Goal: Transaction & Acquisition: Purchase product/service

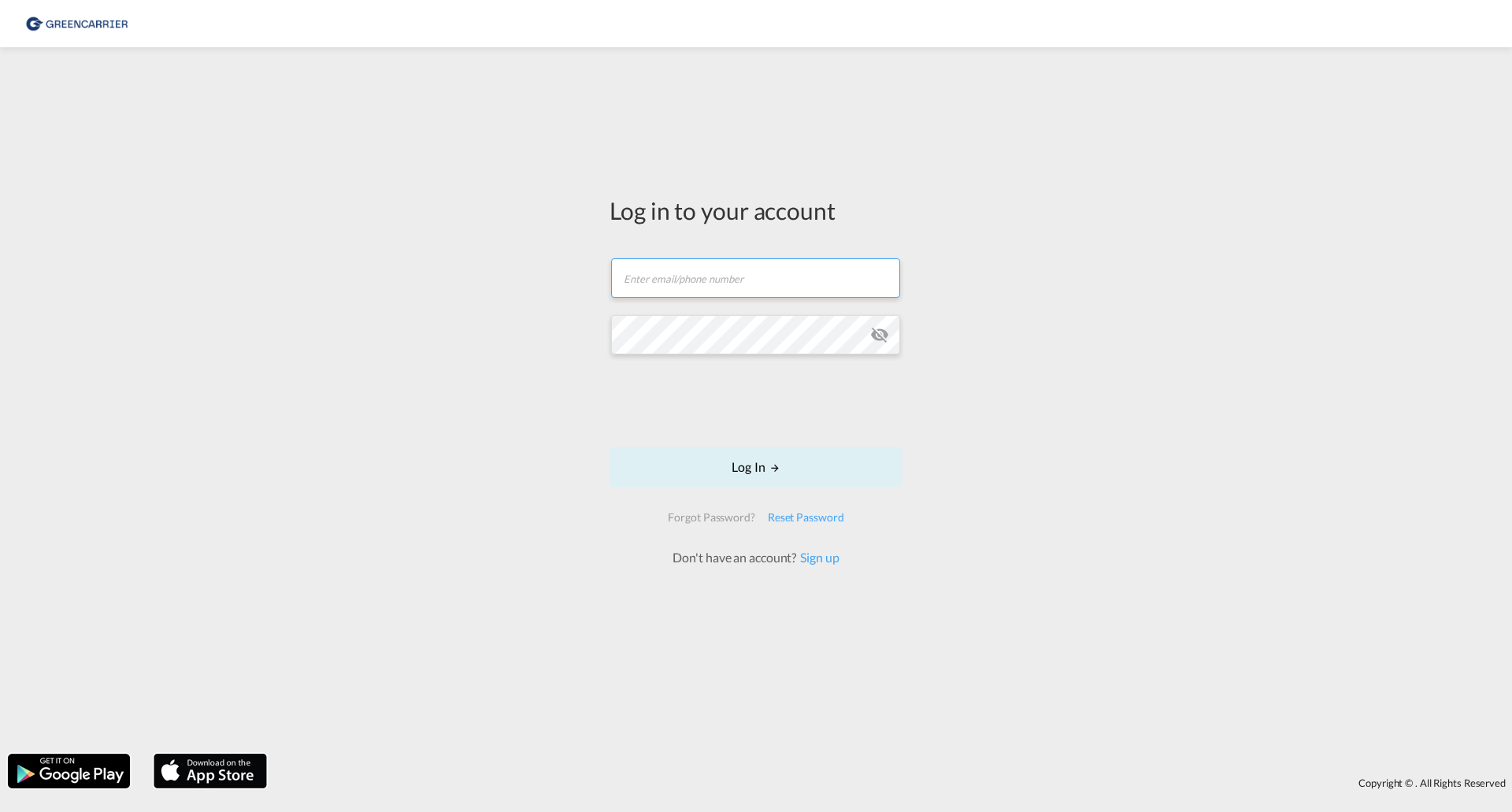
click at [669, 285] on input "text" at bounding box center [755, 278] width 289 height 39
type input "[PERSON_NAME][EMAIL_ADDRESS][PERSON_NAME][DOMAIN_NAME]"
click at [880, 338] on md-icon "icon-eye-off" at bounding box center [879, 335] width 19 height 19
click at [824, 448] on button "Log In" at bounding box center [756, 467] width 293 height 39
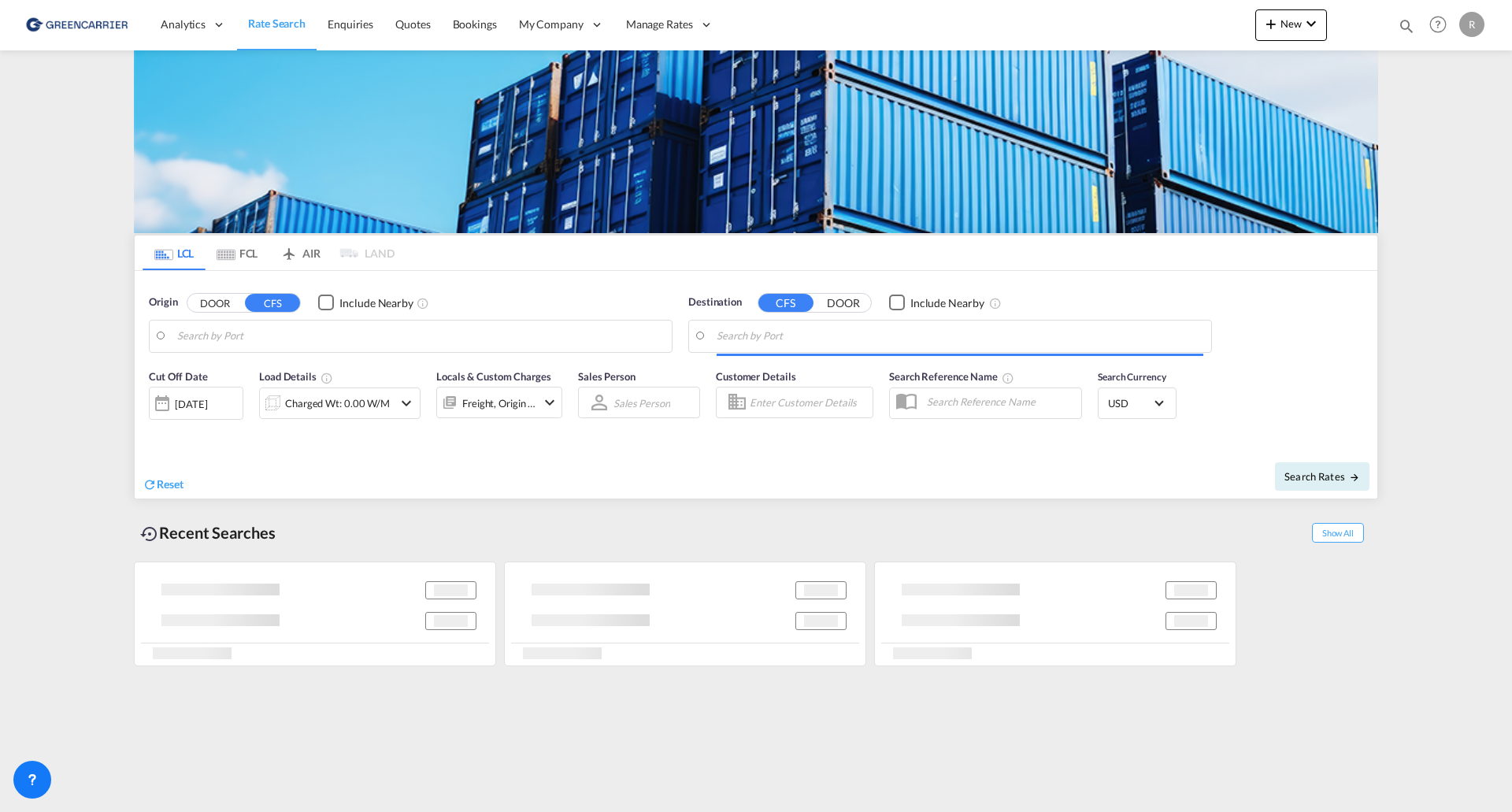
type input "[GEOGRAPHIC_DATA], SH, CNSHA"
type input "[GEOGRAPHIC_DATA] ([GEOGRAPHIC_DATA]), [GEOGRAPHIC_DATA]"
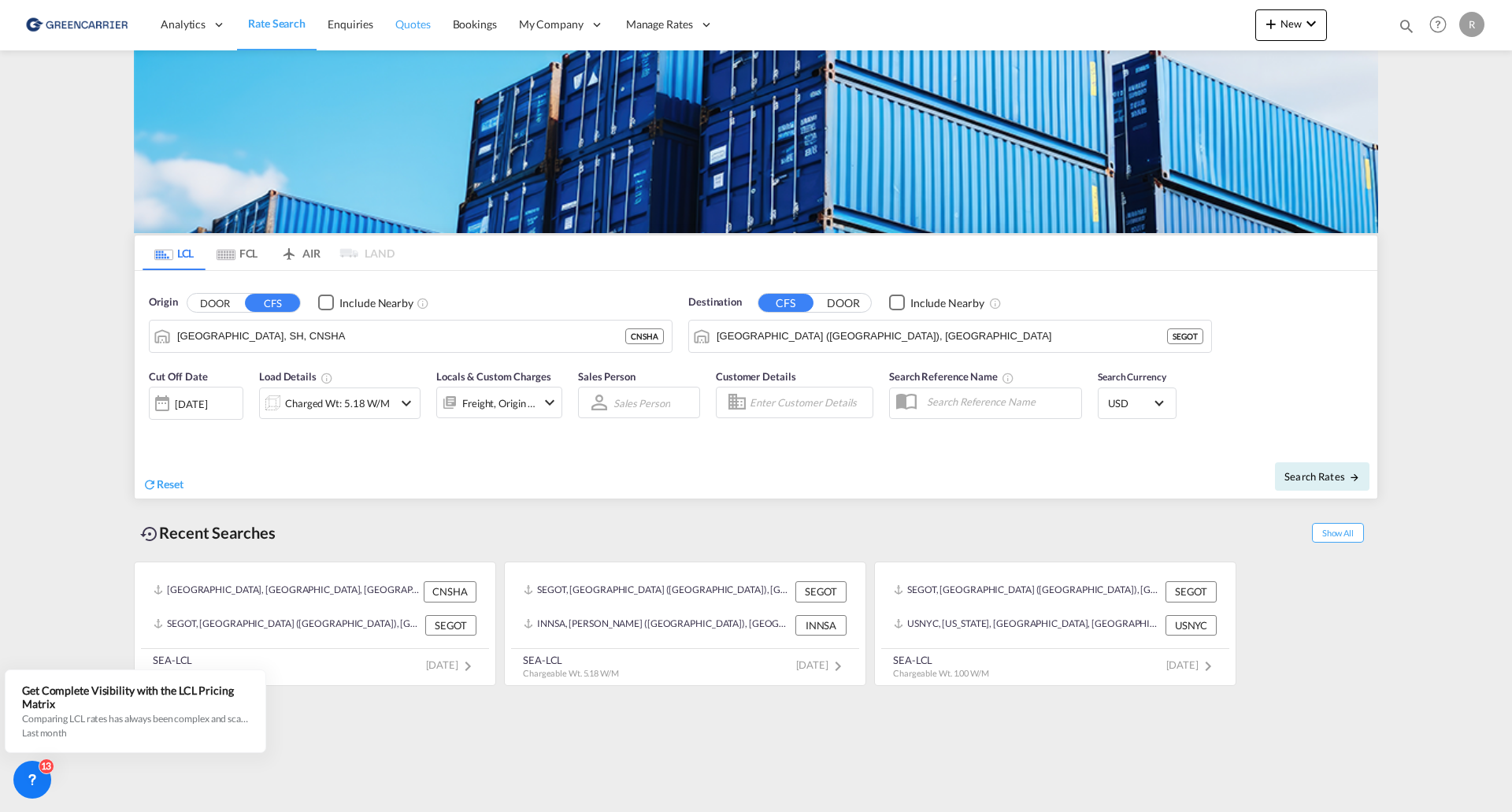
click at [401, 22] on span "Quotes" at bounding box center [412, 24] width 35 height 13
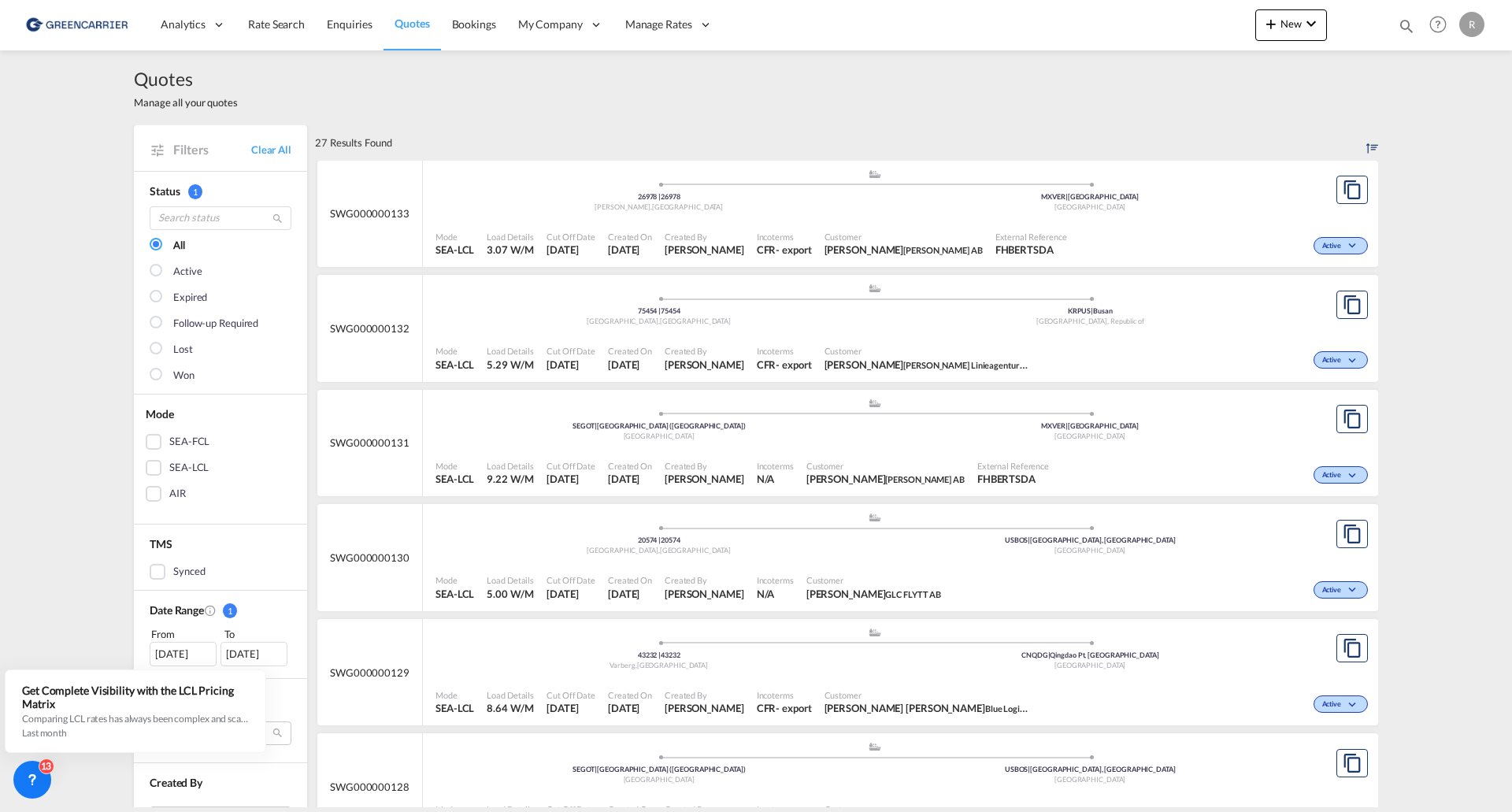
click at [1087, 223] on div "Mode SEA-LCL Load Details 3.07 W/M Cut Off Date [DATE] Created On [DATE] Create…" at bounding box center [901, 244] width 955 height 48
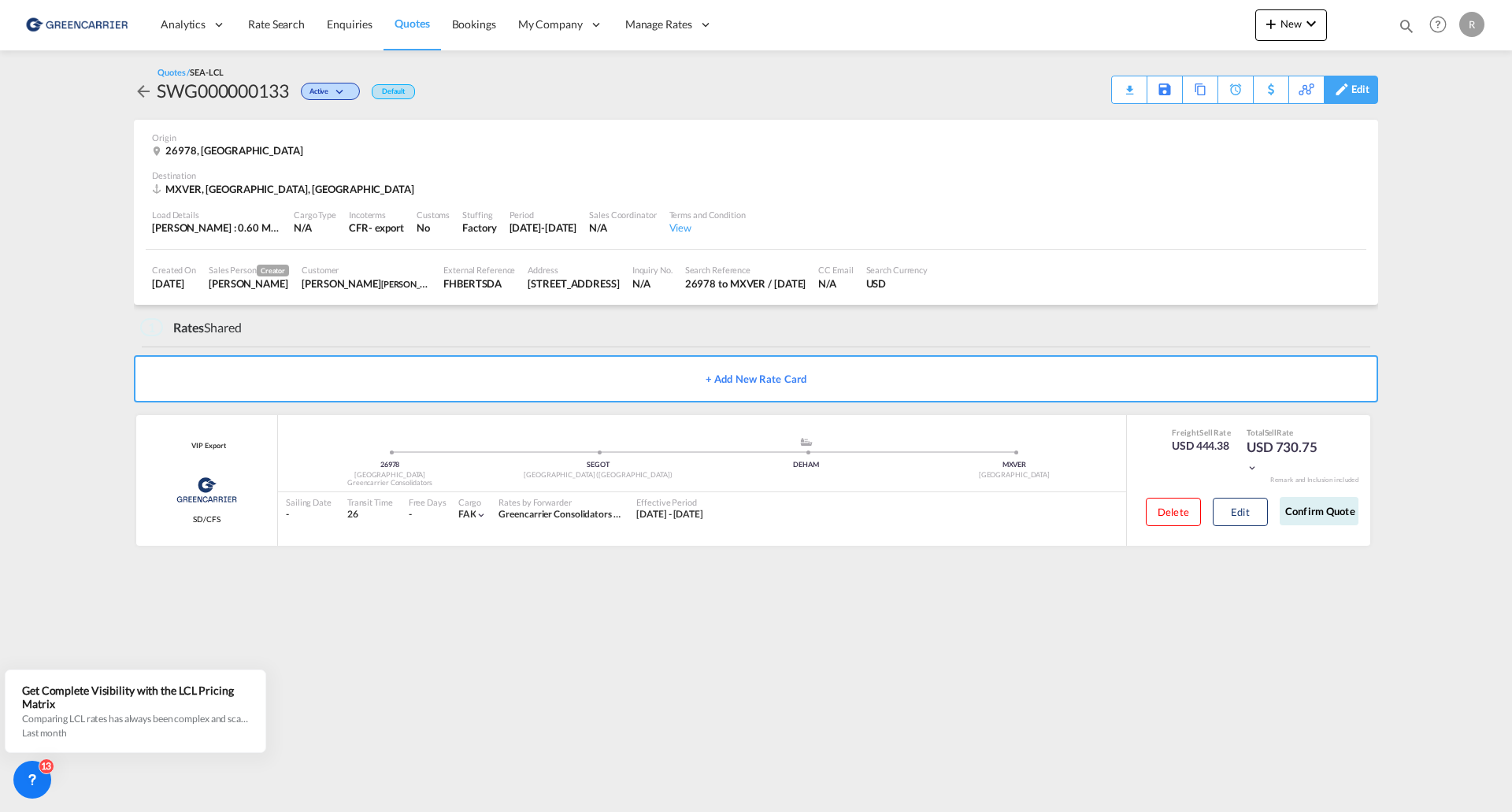
click at [1357, 88] on div "Edit" at bounding box center [1360, 90] width 18 height 27
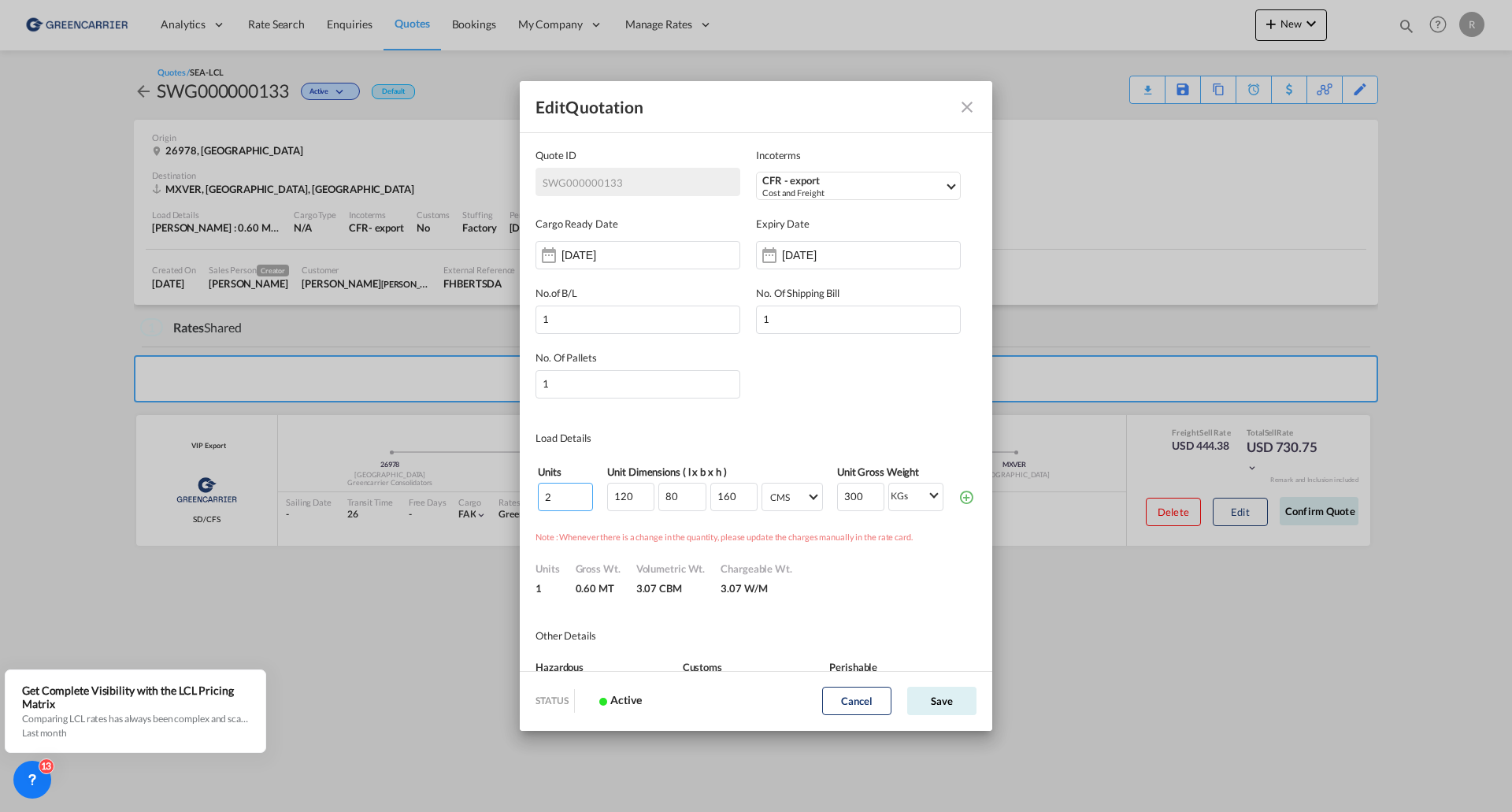
click at [551, 499] on input "2" at bounding box center [565, 497] width 55 height 28
type input "6"
click at [607, 499] on input "120" at bounding box center [631, 497] width 48 height 28
click at [559, 581] on div "1" at bounding box center [548, 586] width 24 height 20
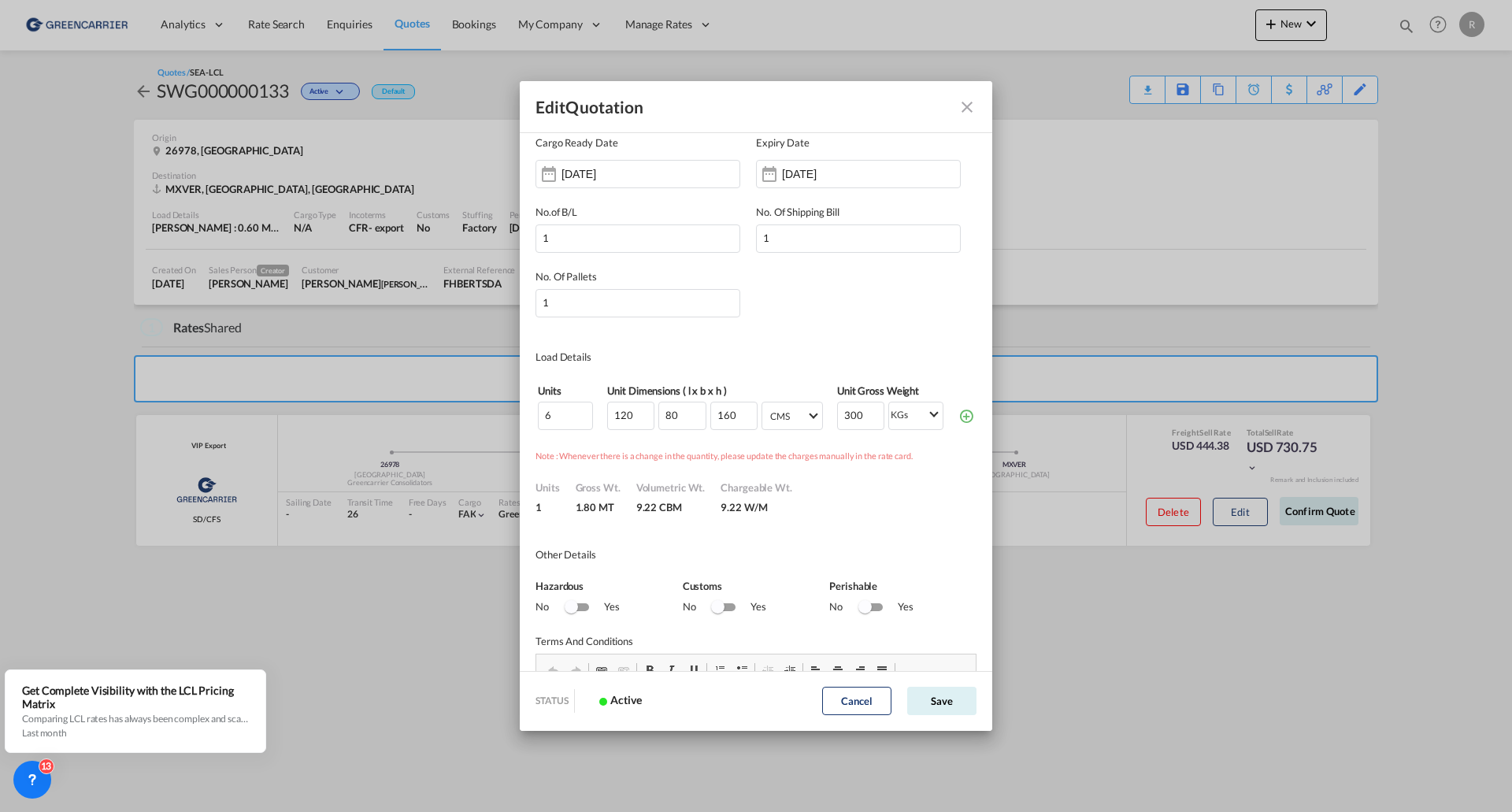
scroll to position [23, 0]
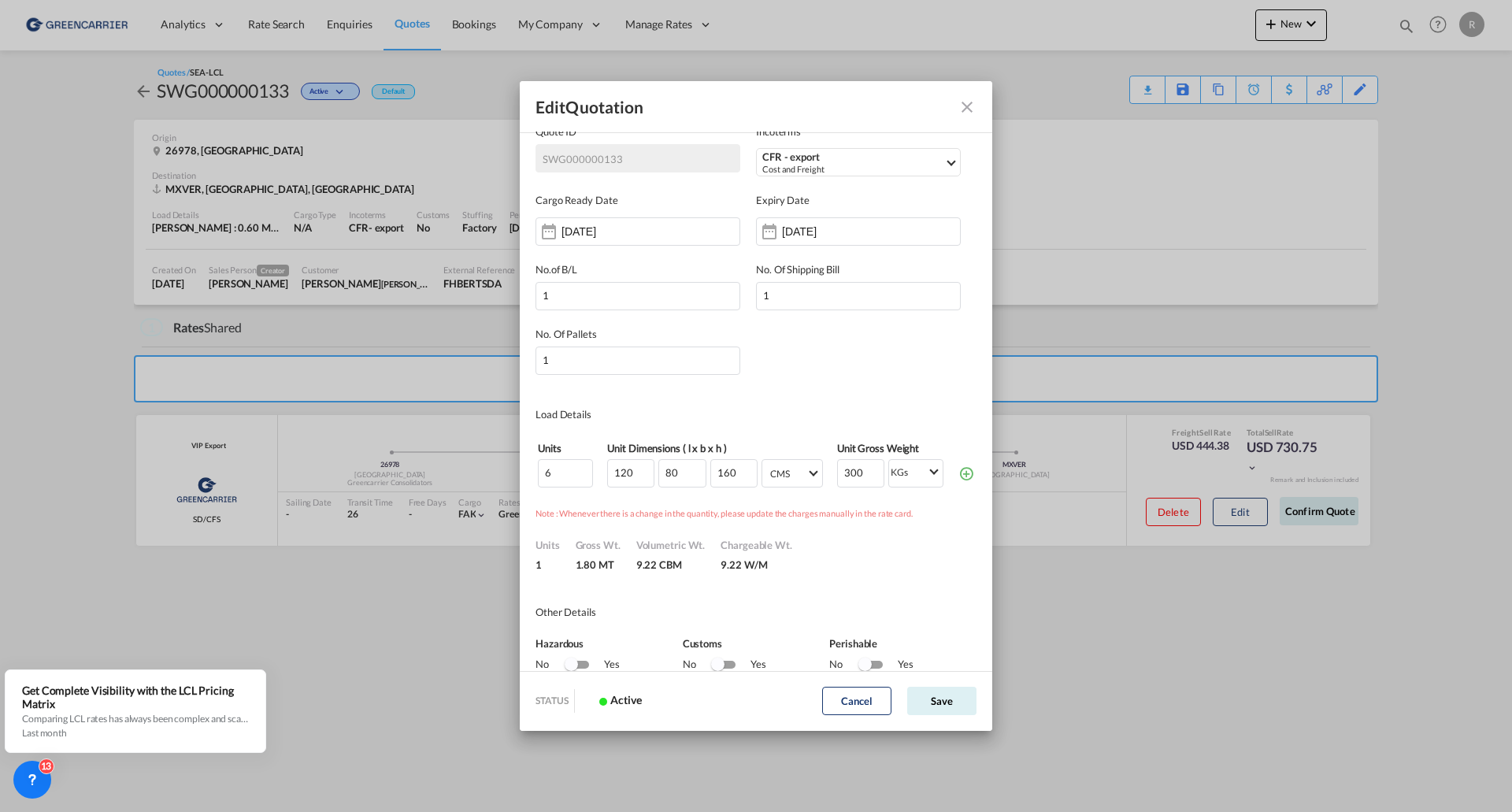
click at [945, 530] on div "Units 1 [PERSON_NAME]. 1.80 MT Volumetric Wt. 9.22 CBM Chargeable Wt. 9.22 W/M" at bounding box center [756, 547] width 441 height 51
click at [635, 566] on div "Units 1 [PERSON_NAME]. 1.80 MT Volumetric Wt. 9.22 CBM Chargeable Wt. 9.22 W/M" at bounding box center [756, 547] width 441 height 51
click at [775, 568] on div "9.22 W/M" at bounding box center [756, 563] width 72 height 20
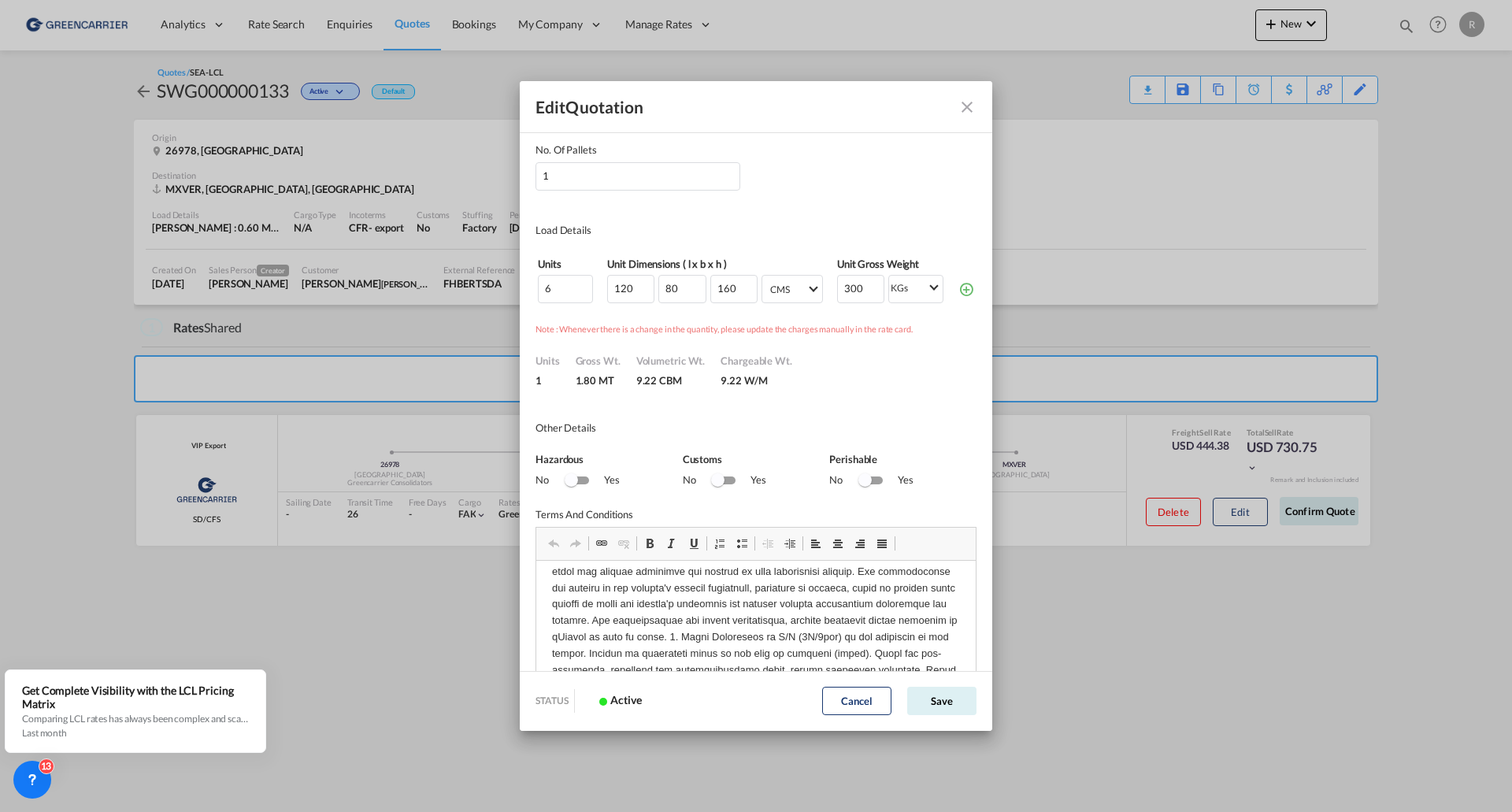
scroll to position [319, 0]
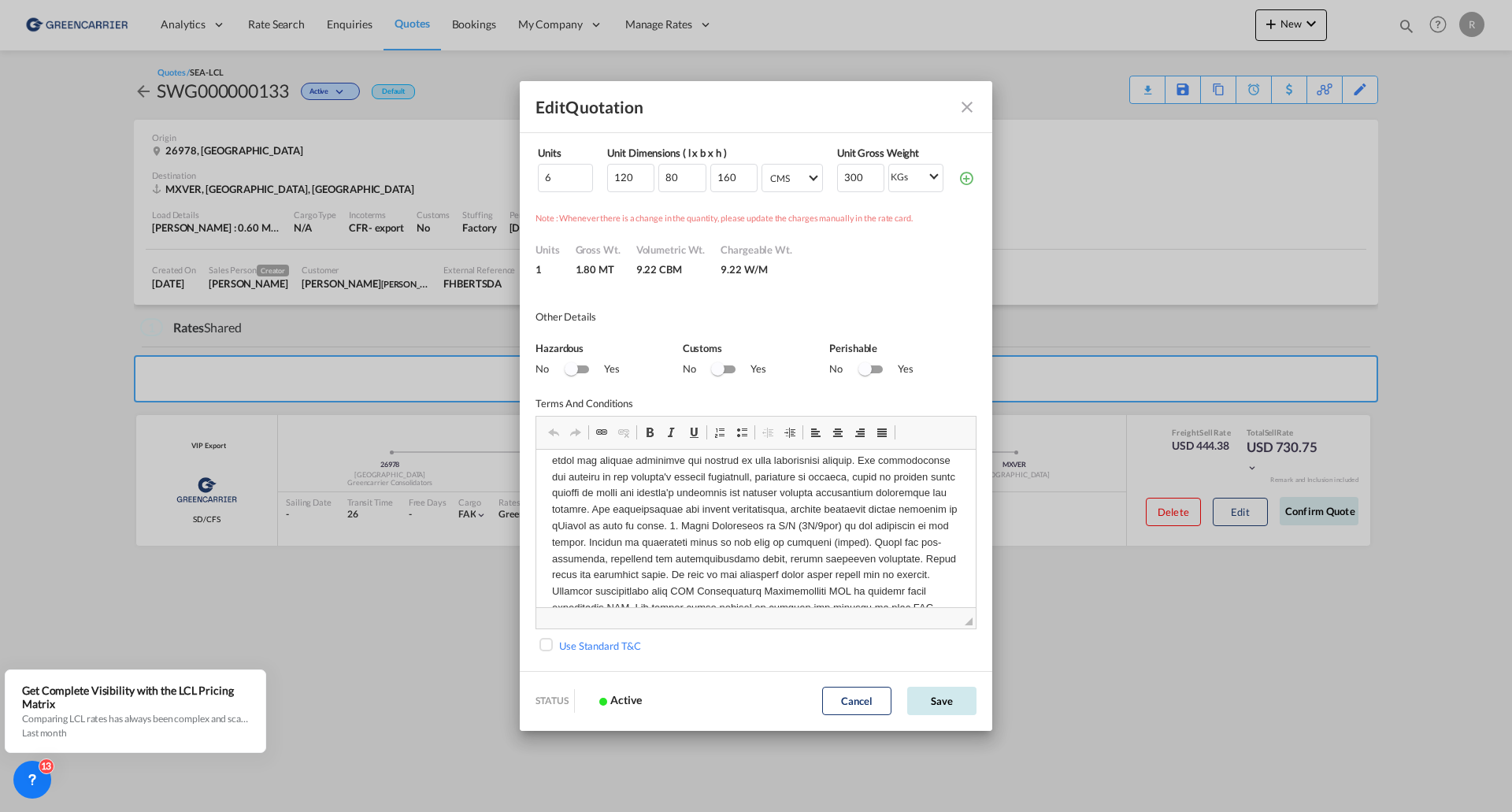
click at [924, 697] on button "Save" at bounding box center [942, 701] width 69 height 28
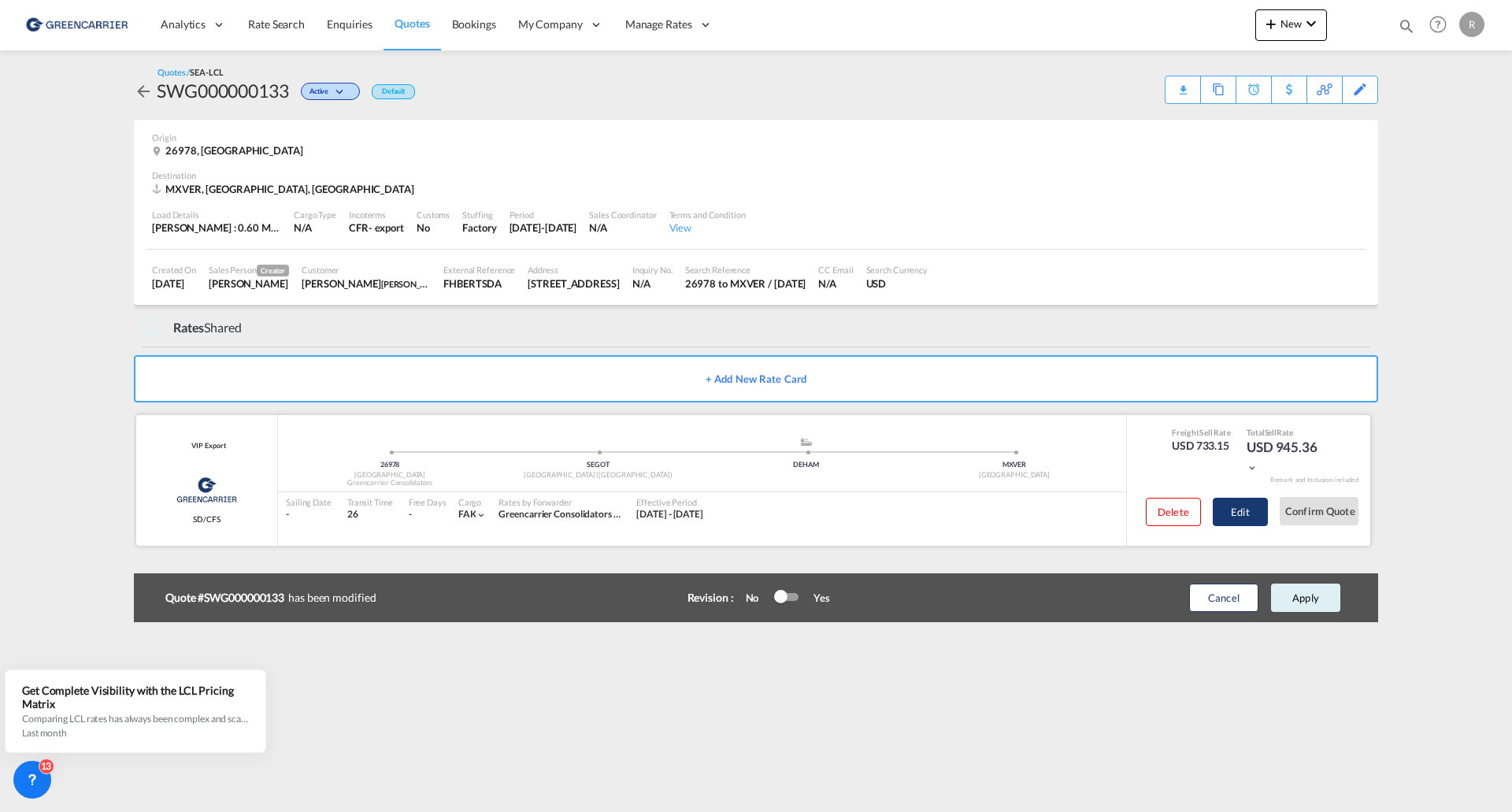
click at [1262, 514] on button "Edit" at bounding box center [1240, 512] width 55 height 28
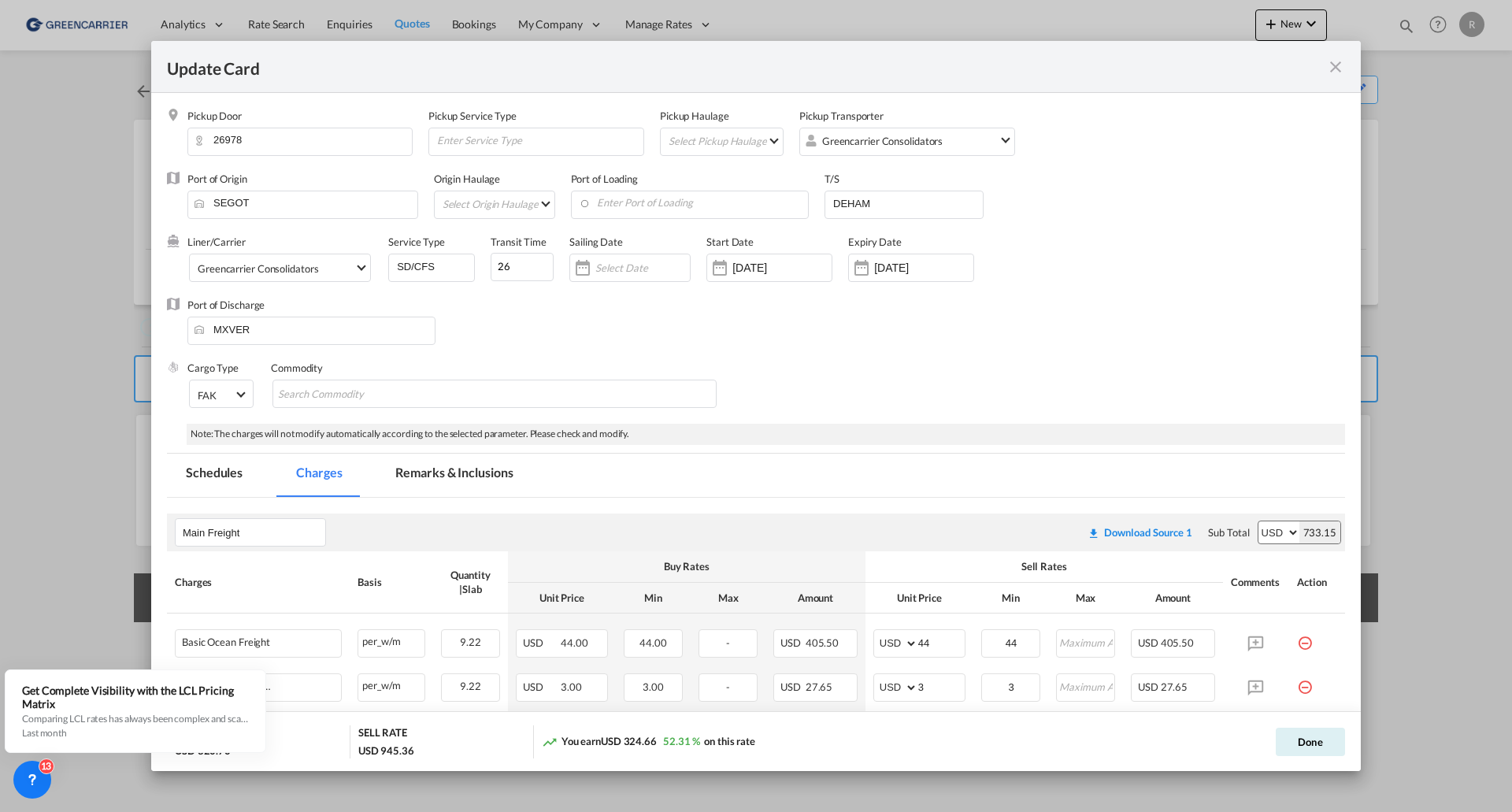
select select "flat"
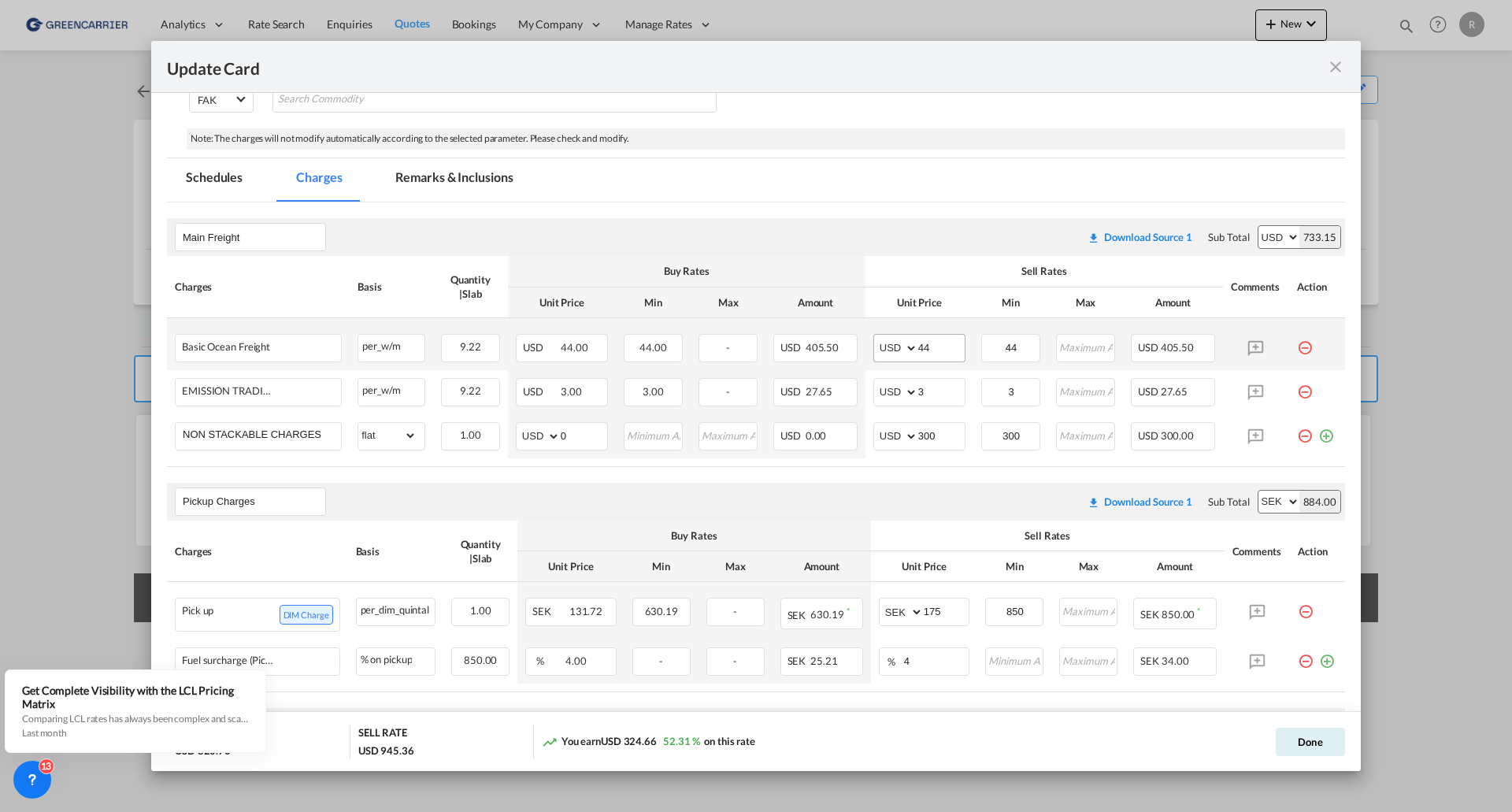
scroll to position [444, 0]
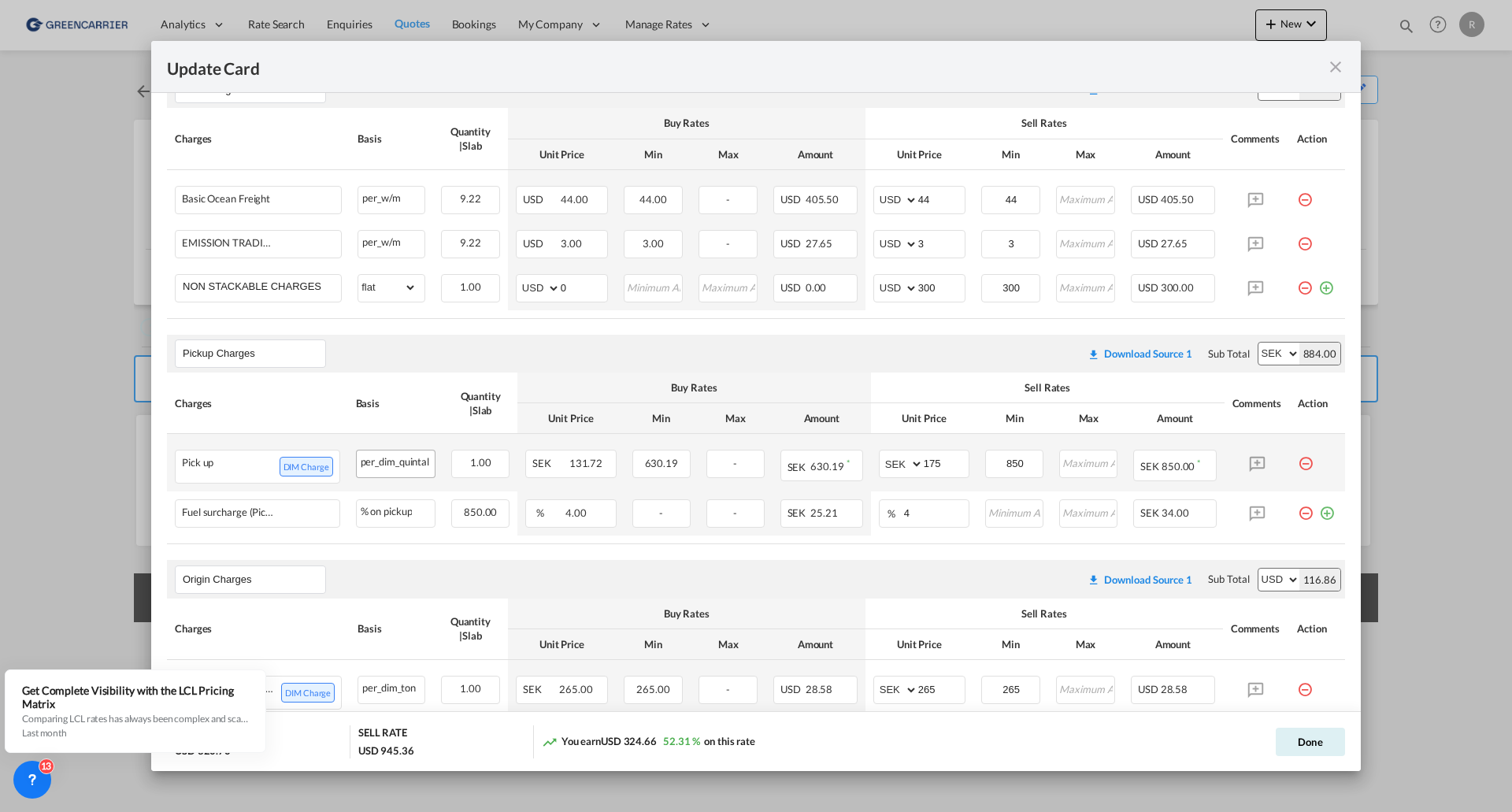
click at [410, 470] on div "per_dim_quintal" at bounding box center [396, 460] width 78 height 20
click at [1319, 514] on md-icon "icon-plus-circle-outline green-400-fg" at bounding box center [1327, 506] width 16 height 16
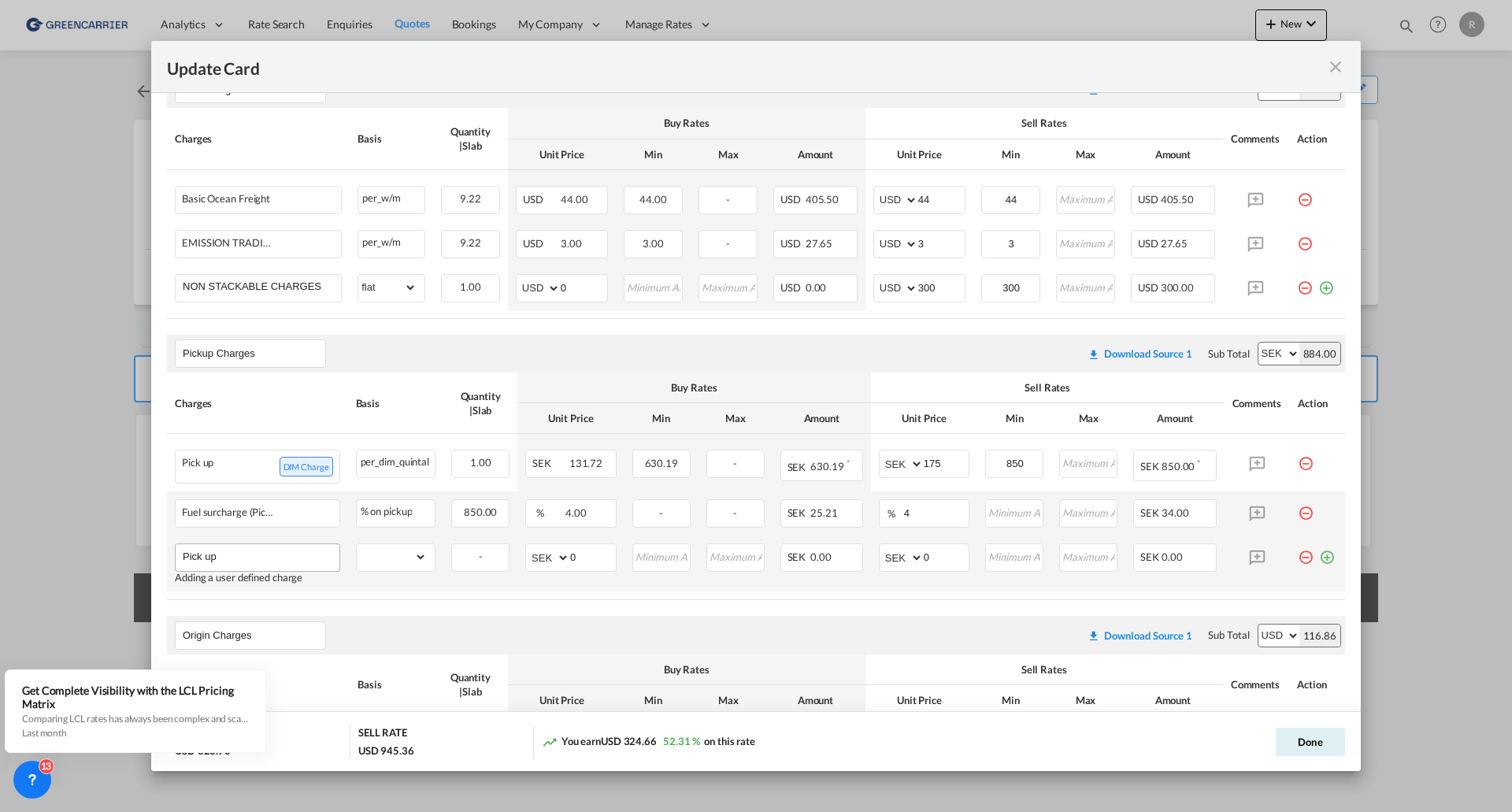
type input "Pick up"
click at [1148, 553] on span "SEK" at bounding box center [1150, 556] width 19 height 12
click at [421, 559] on select "gross_weight volumetric_weight per_shipment per_bl % on pickup per_km per_hawb …" at bounding box center [392, 556] width 71 height 25
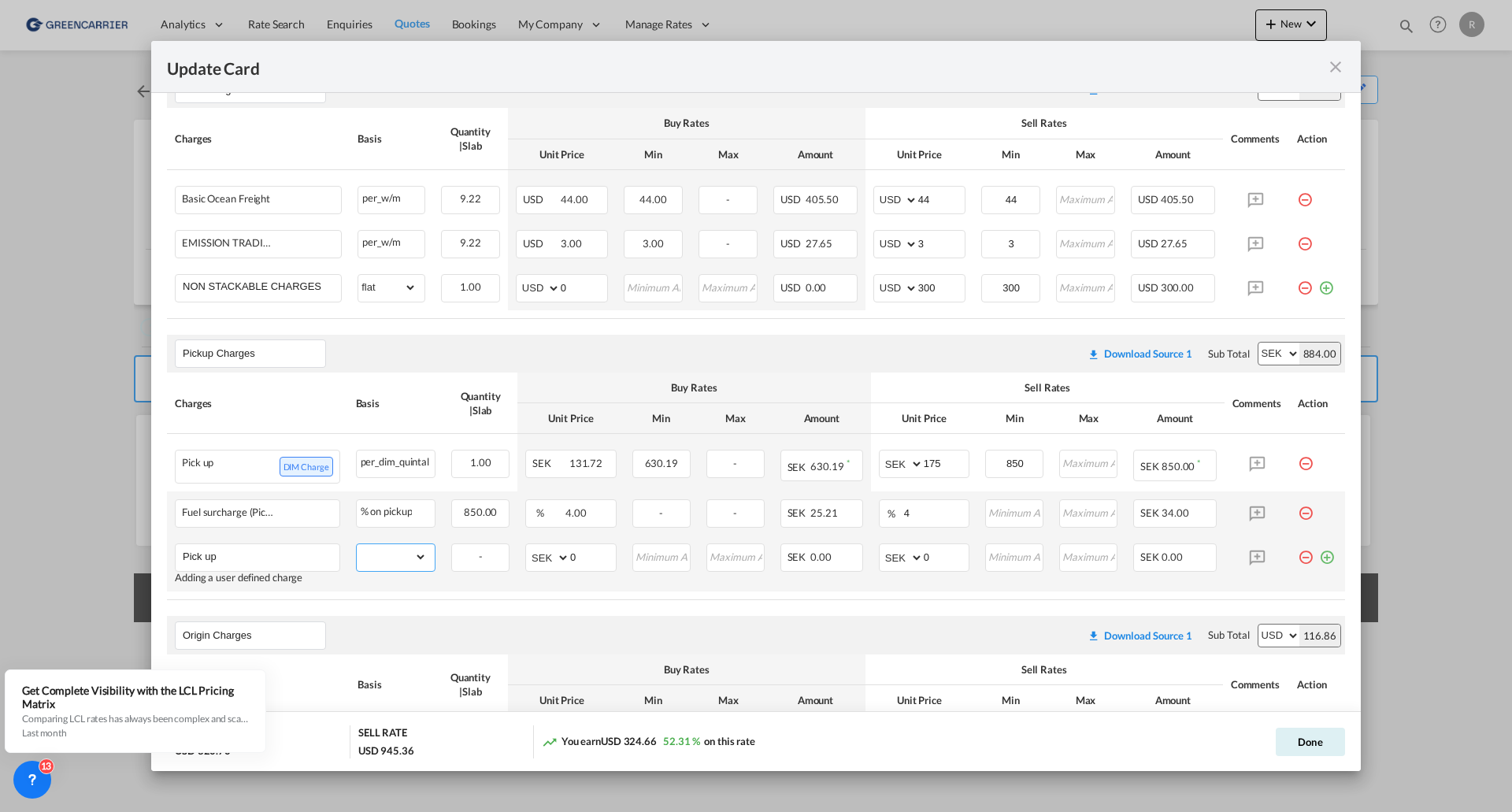
select select "per_shipment"
click at [357, 544] on select "gross_weight volumetric_weight per_shipment per_bl % on pickup per_km per_hawb …" at bounding box center [392, 556] width 71 height 25
click at [1141, 554] on span "SEK" at bounding box center [1150, 556] width 19 height 12
click at [935, 555] on input "0" at bounding box center [947, 555] width 46 height 23
type input "2200"
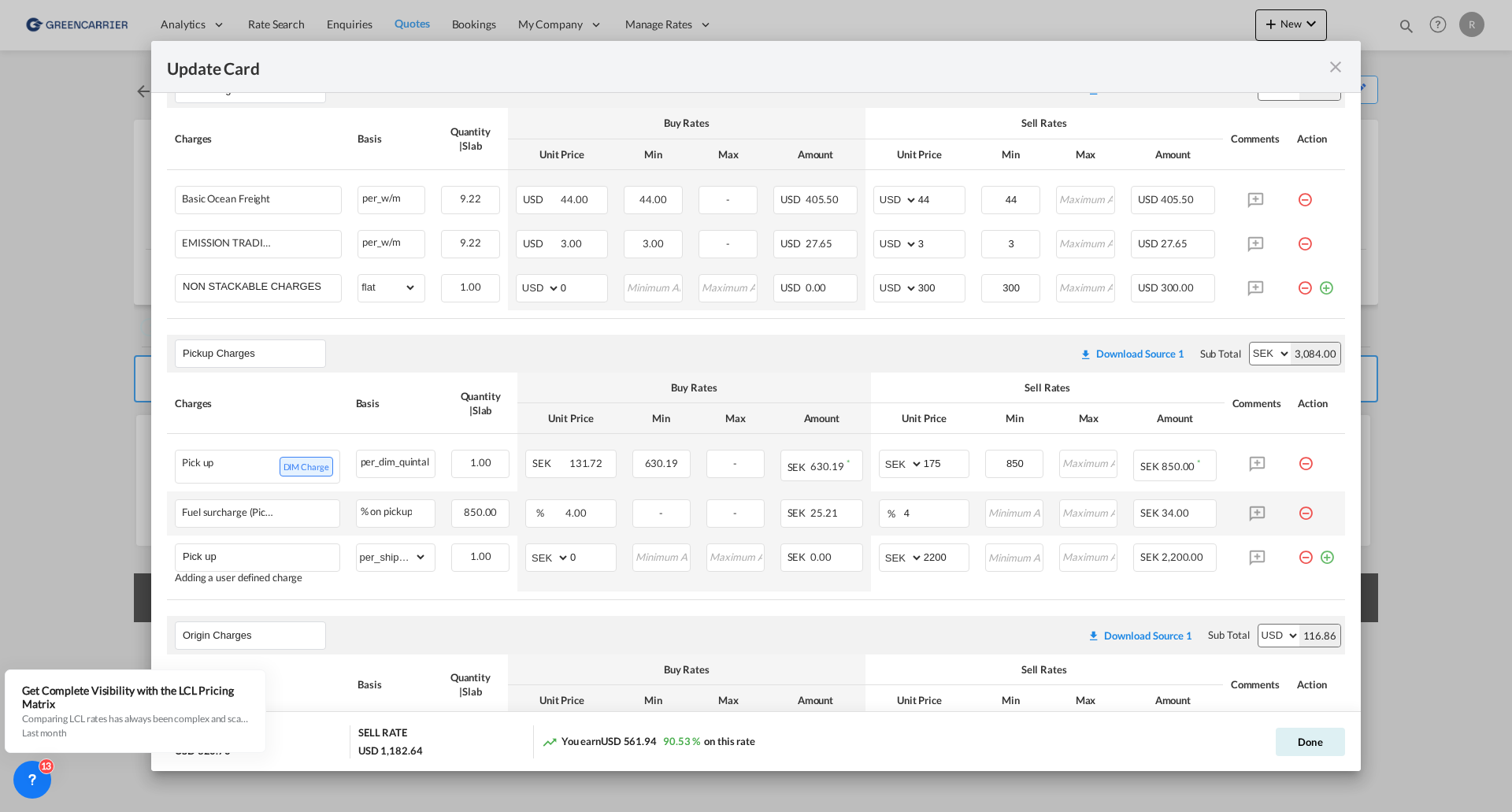
click at [1298, 514] on md-icon "icon-minus-circle-outline red-400-fg pt-7" at bounding box center [1305, 506] width 16 height 16
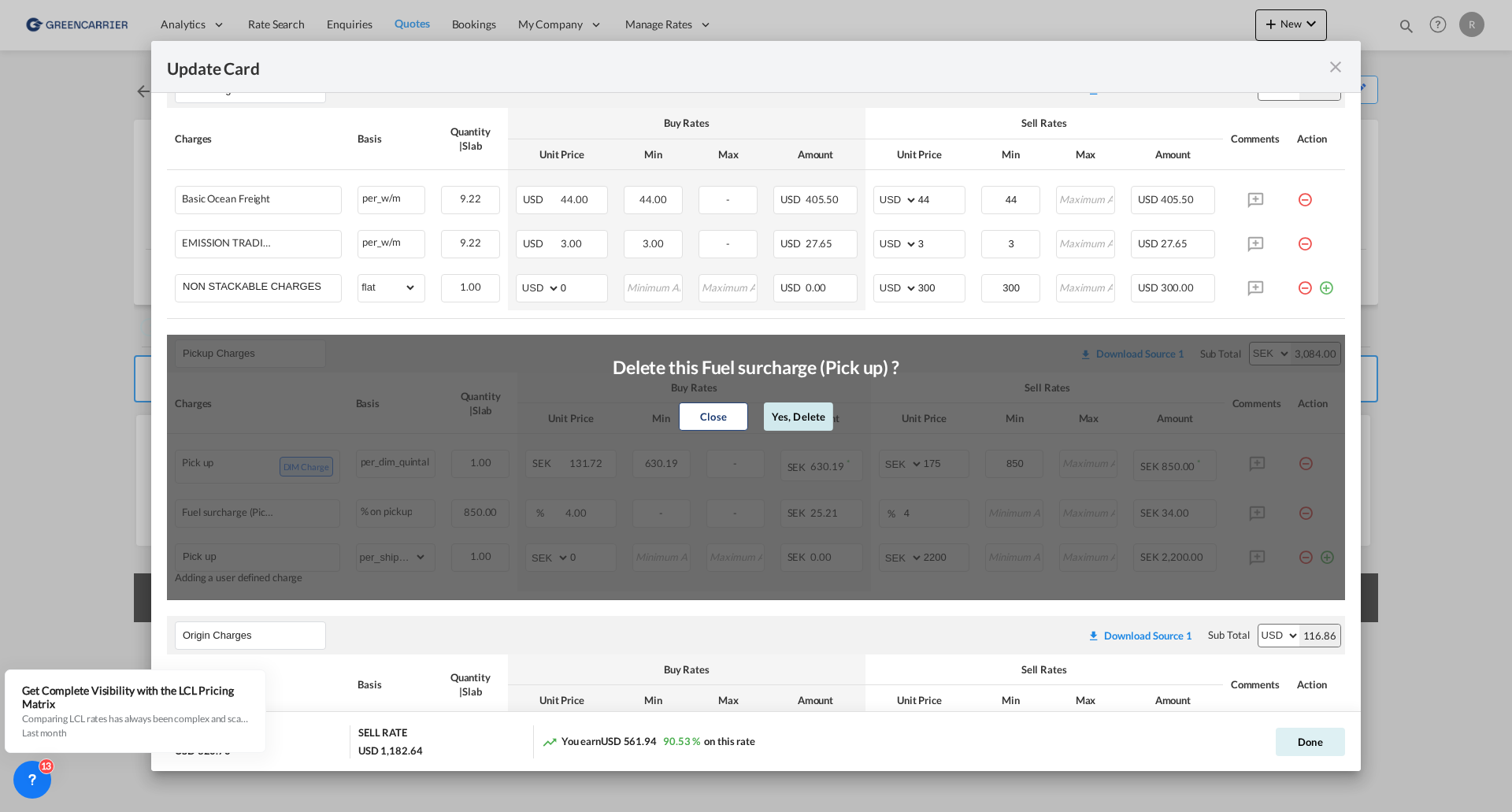
click at [791, 419] on button "Yes, Delete" at bounding box center [799, 417] width 69 height 28
type input "2200"
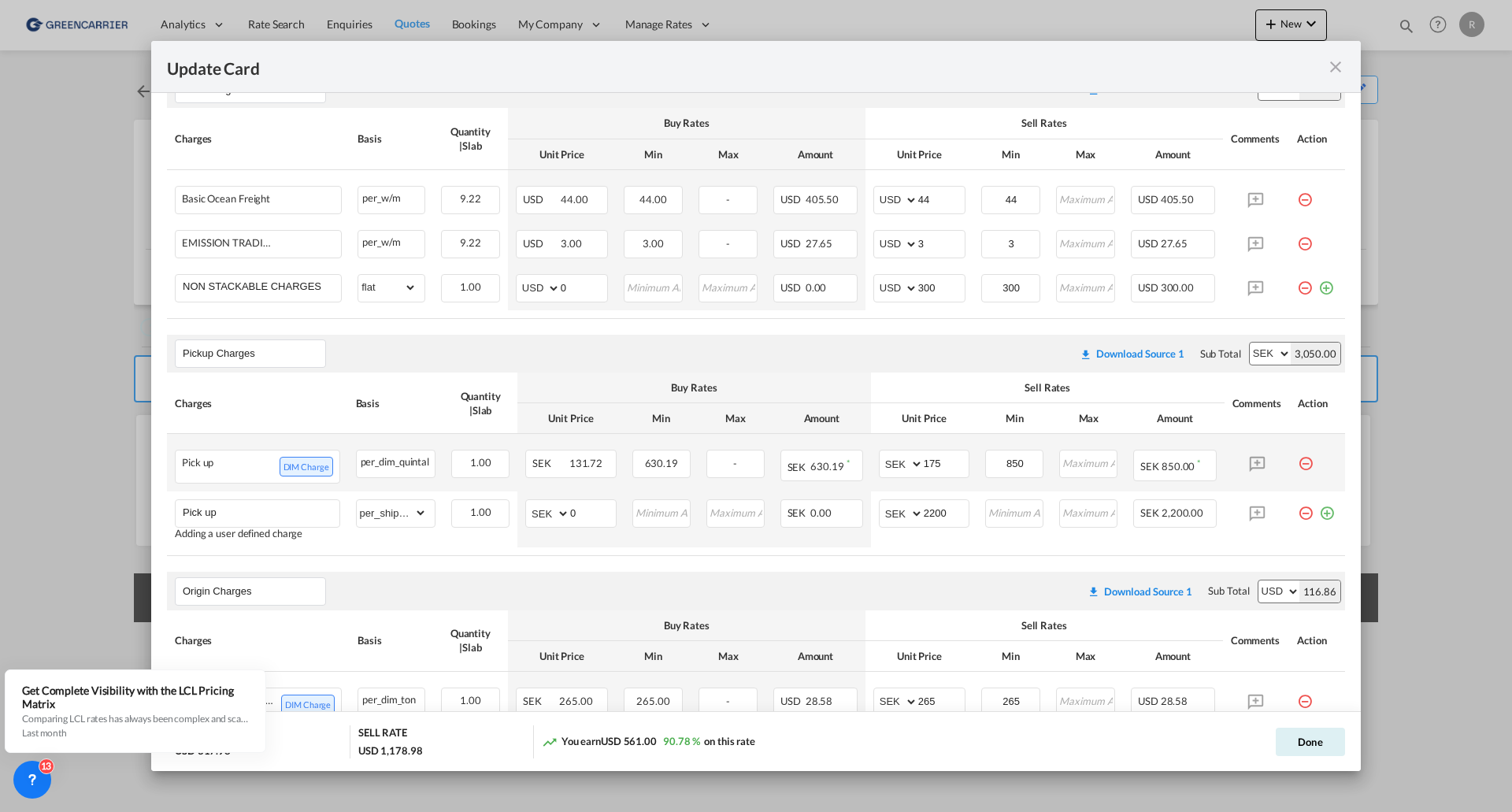
click at [1298, 460] on md-icon "icon-minus-circle-outline red-400-fg pt-7" at bounding box center [1305, 457] width 16 height 16
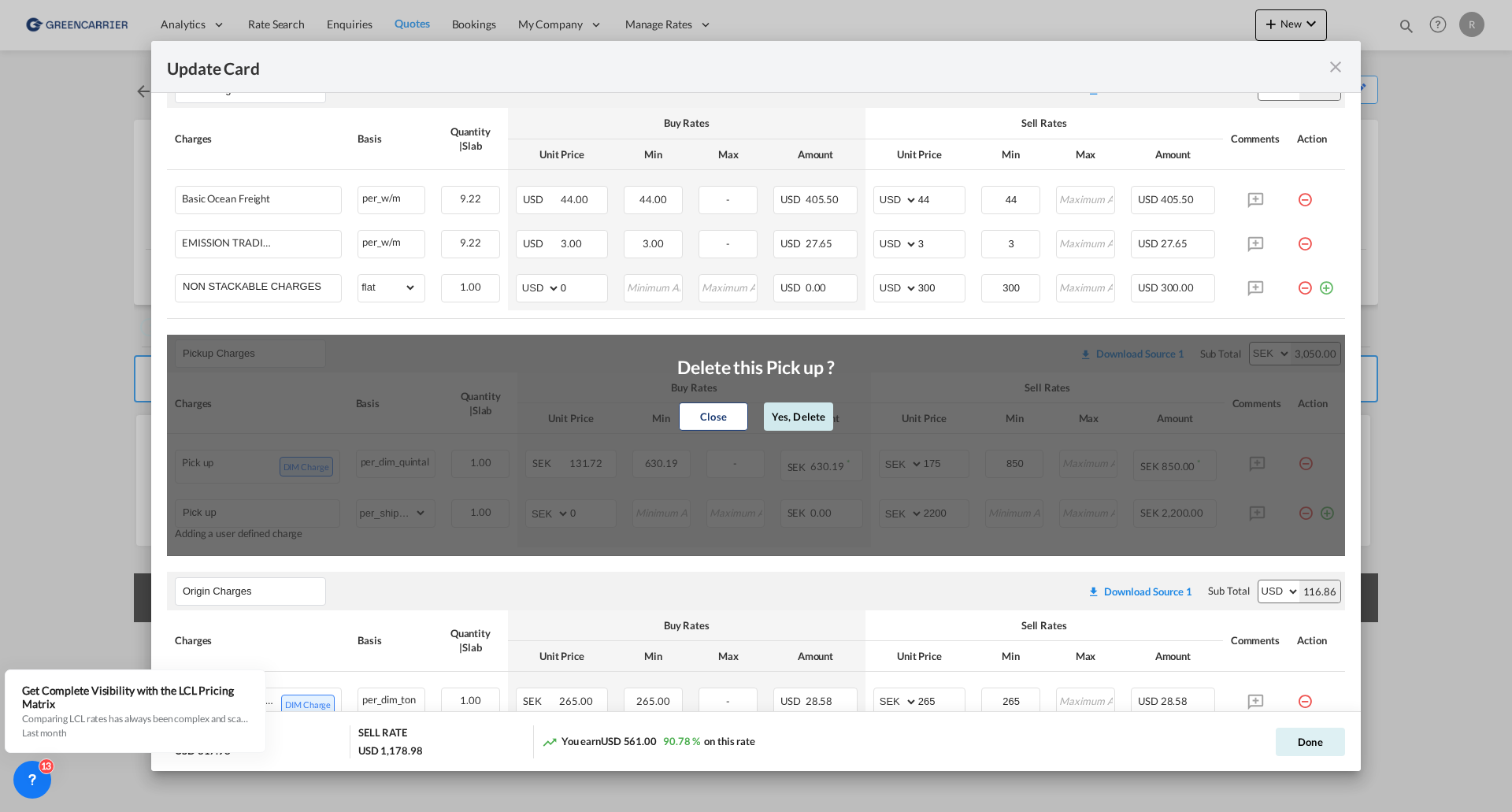
click at [811, 420] on button "Yes, Delete" at bounding box center [799, 417] width 69 height 28
type input "2200"
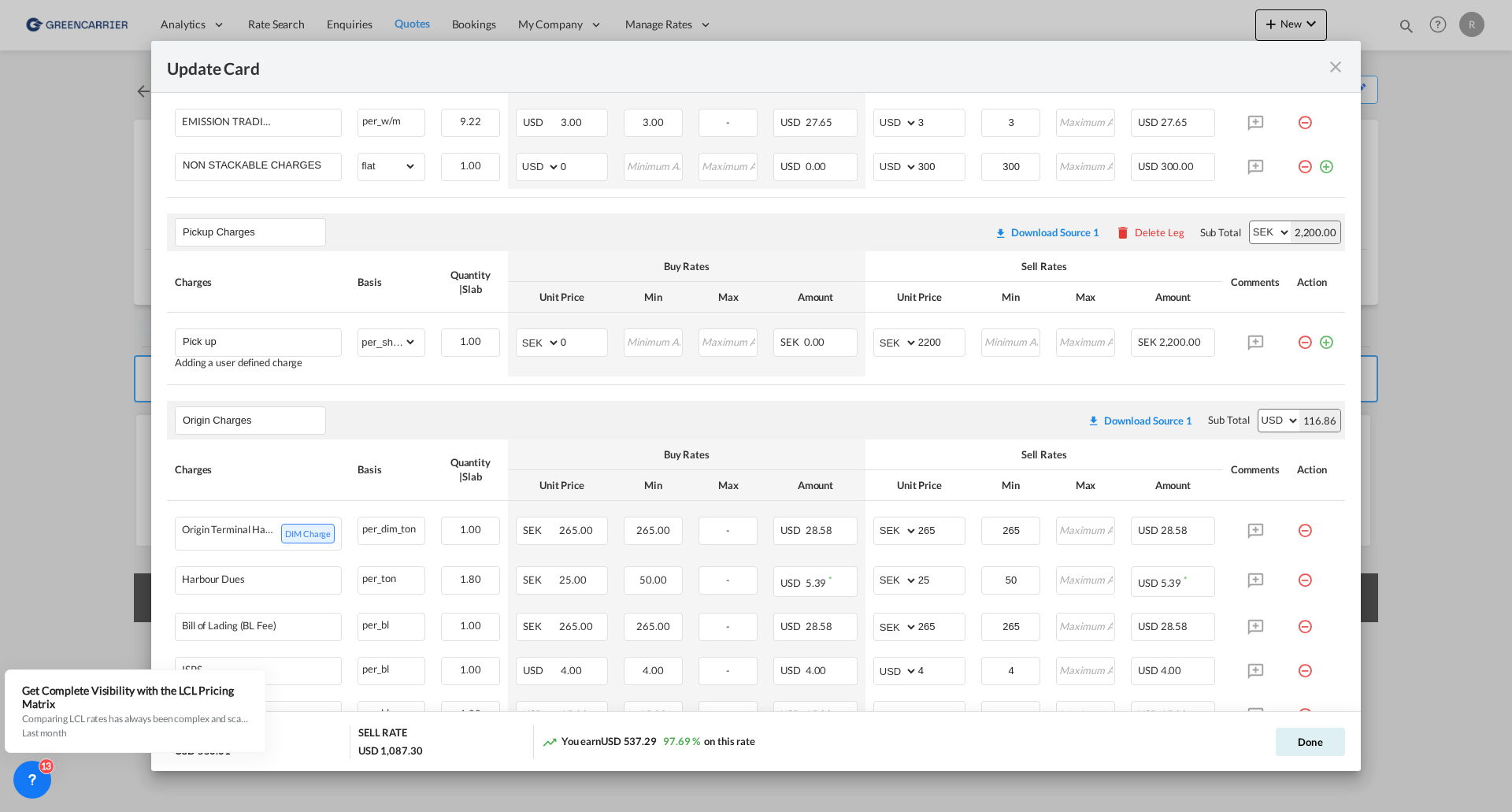
scroll to position [591, 0]
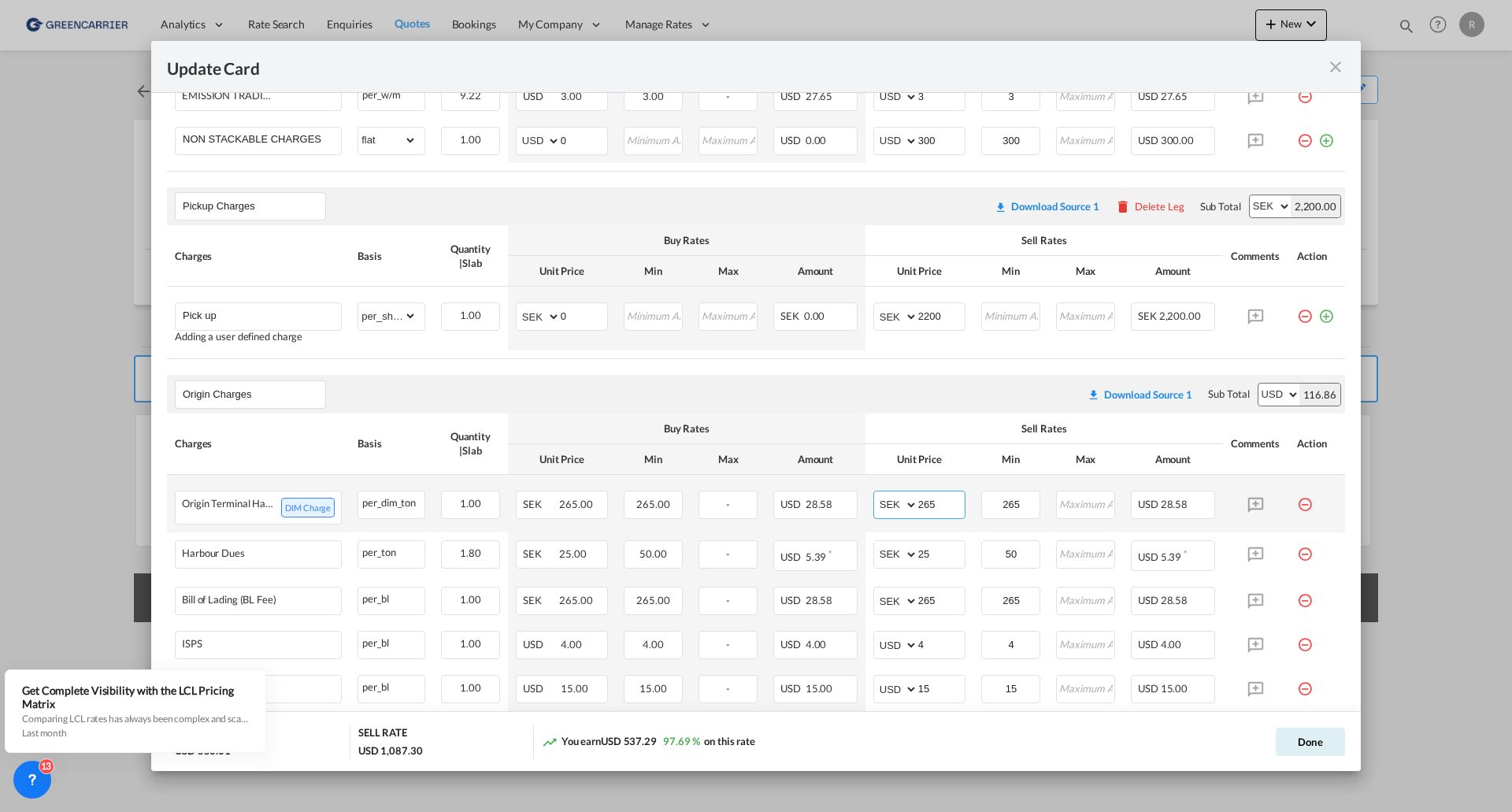
click at [920, 502] on input "265" at bounding box center [942, 503] width 47 height 23
type input "255"
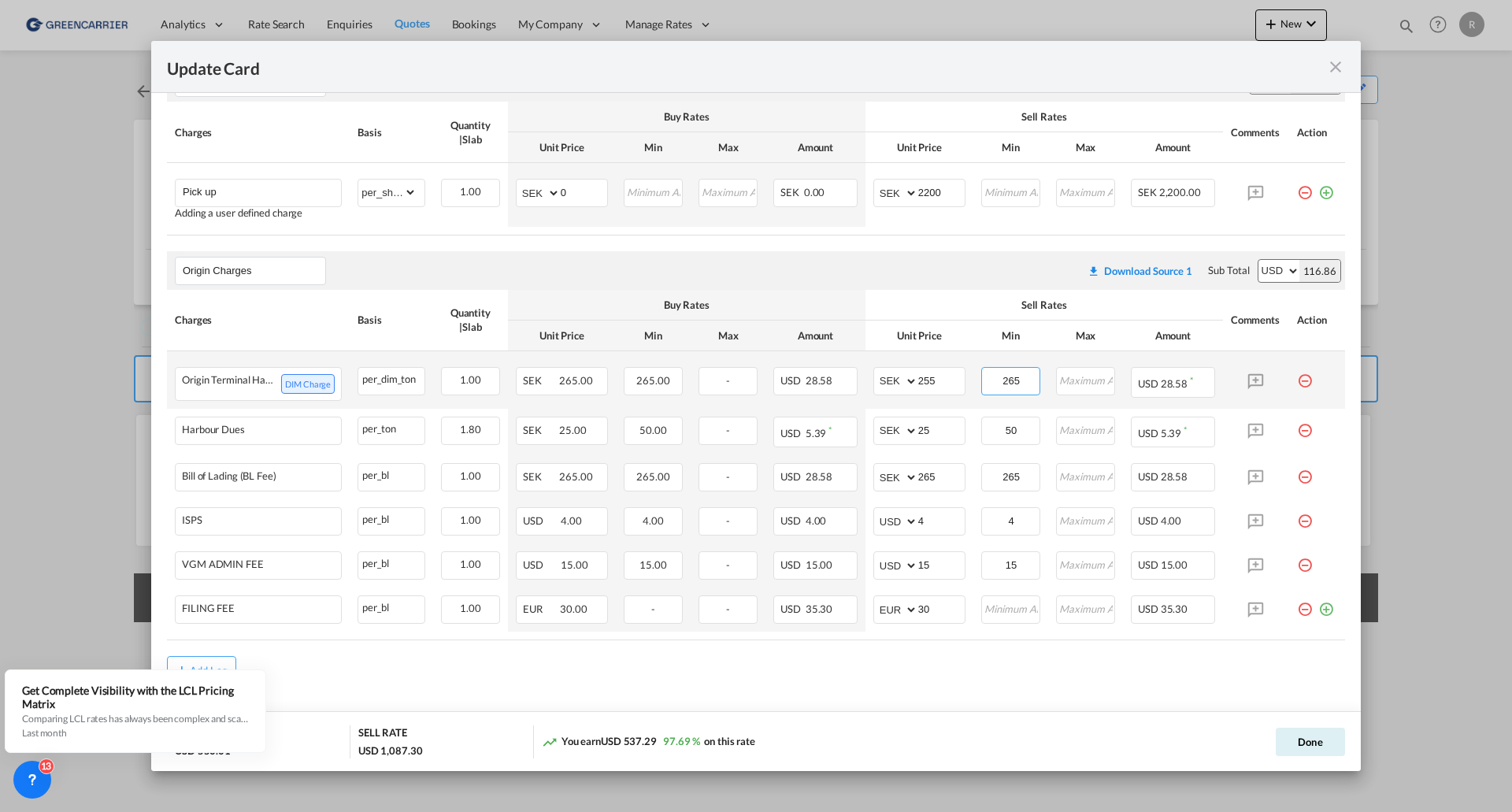
scroll to position [739, 0]
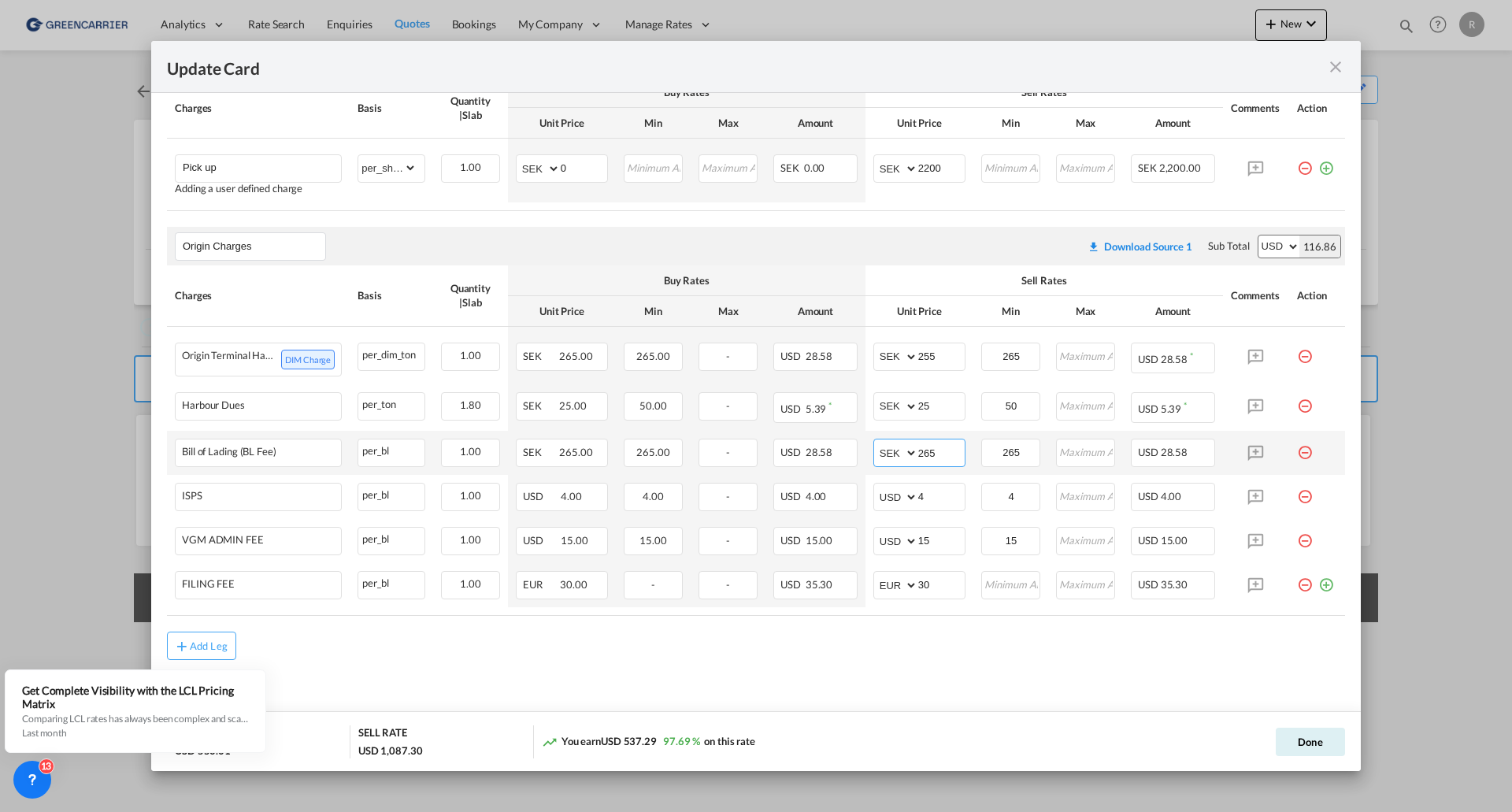
click at [920, 463] on input "265" at bounding box center [942, 450] width 47 height 23
type input "255"
click at [1006, 359] on input "265" at bounding box center [1011, 355] width 57 height 23
type input "255"
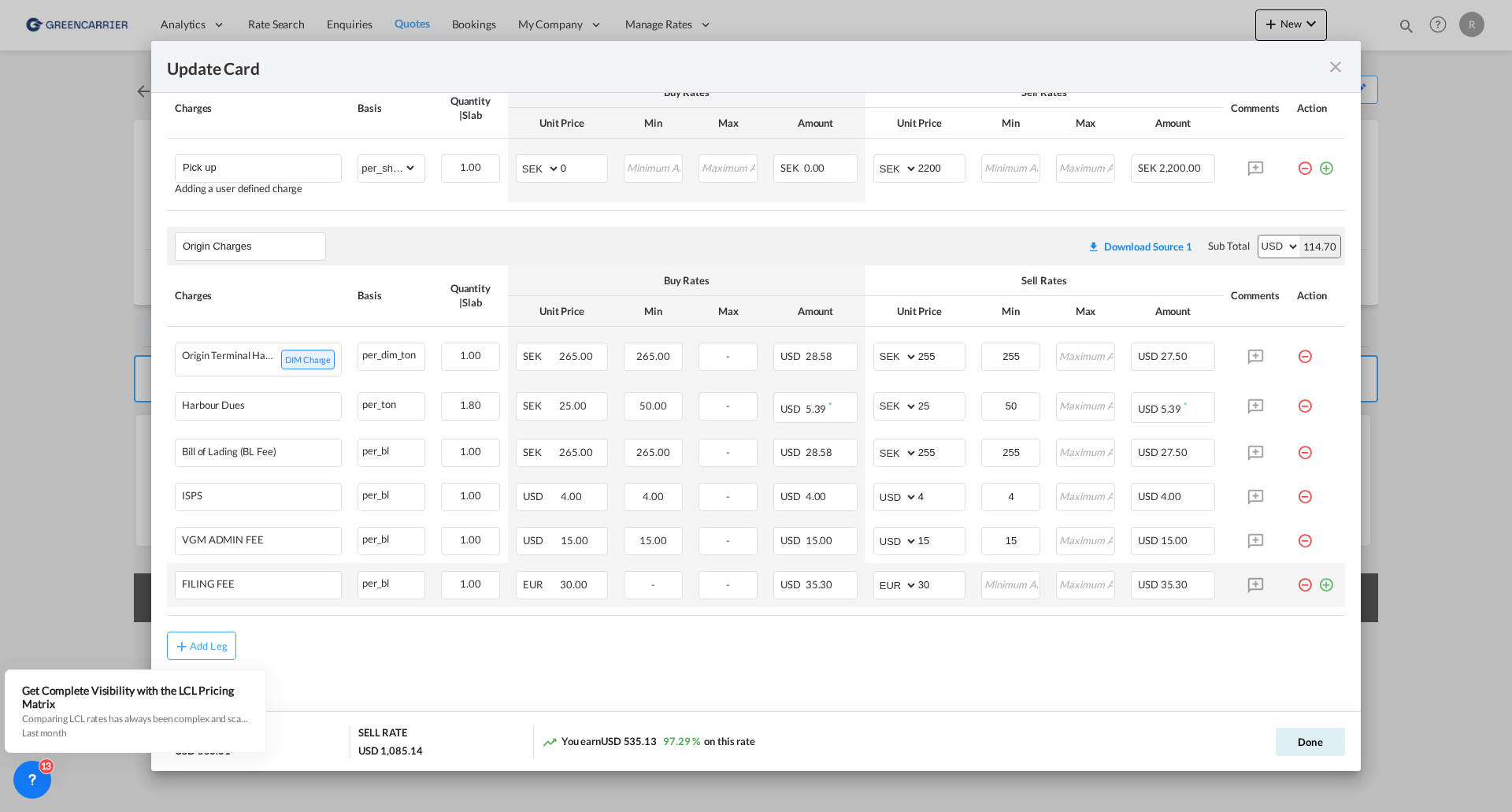
click at [1297, 587] on md-icon "icon-minus-circle-outline red-400-fg pt-7" at bounding box center [1305, 578] width 16 height 16
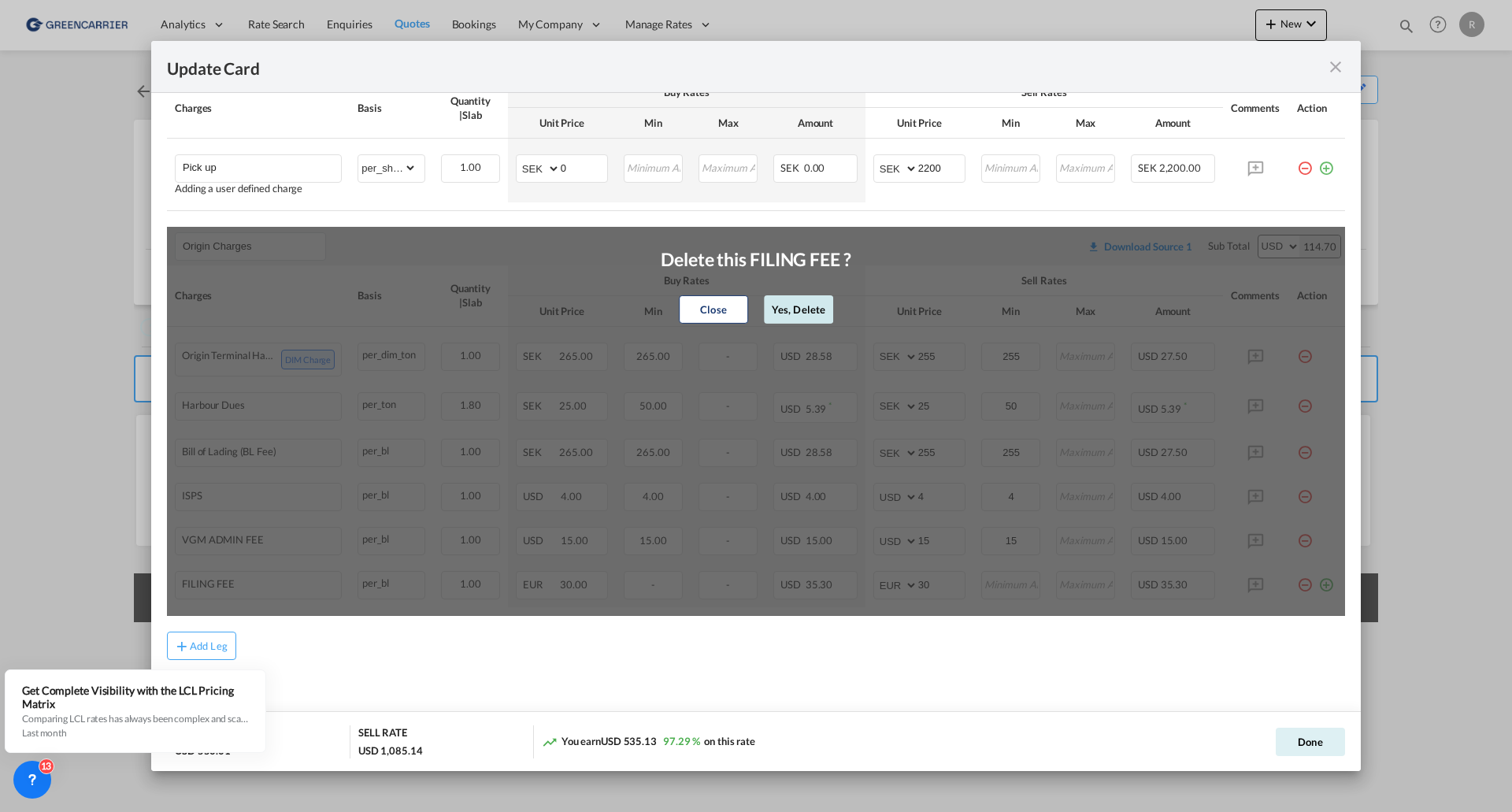
click at [805, 319] on button "Yes, Delete" at bounding box center [799, 309] width 69 height 28
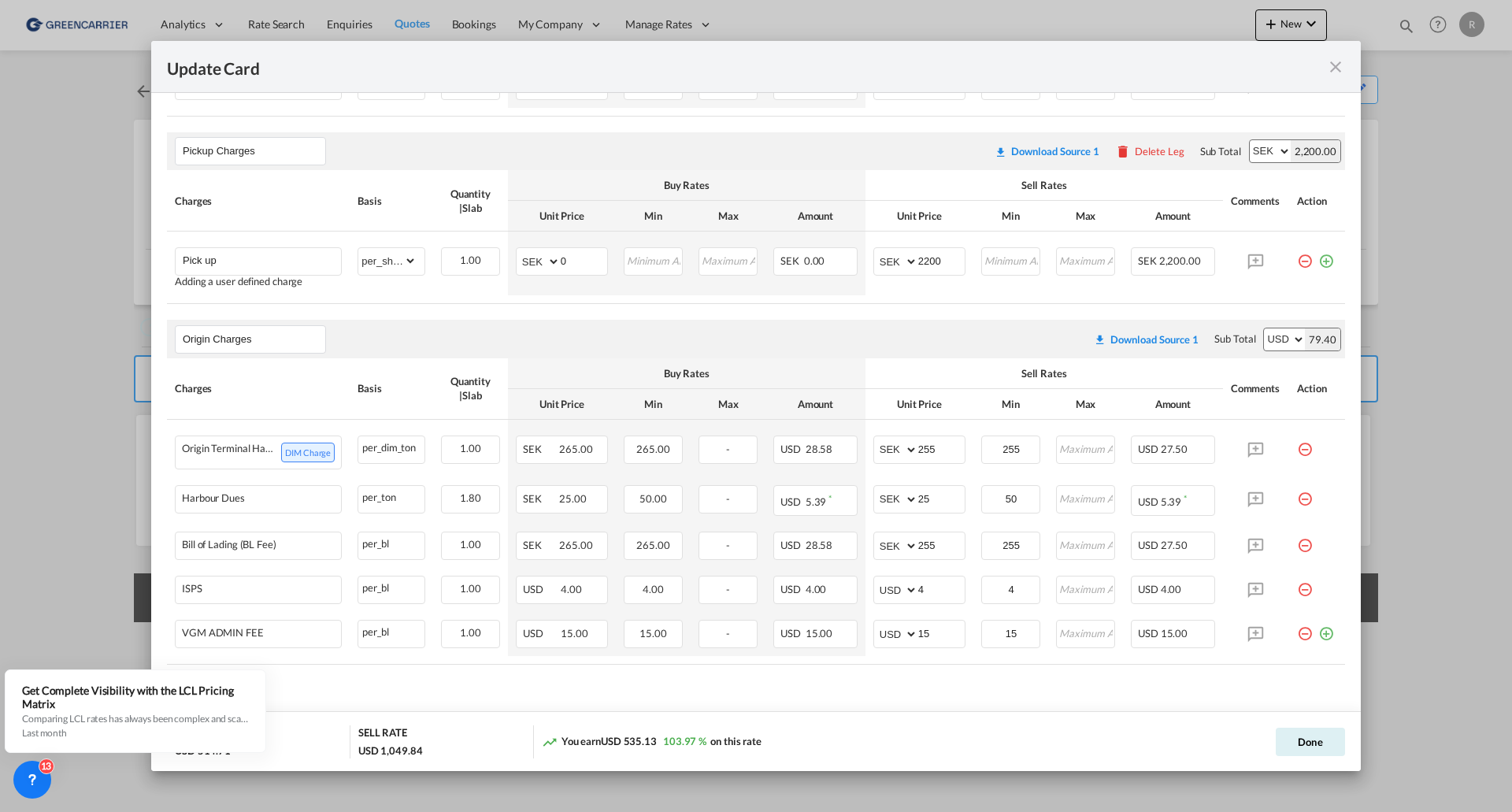
scroll to position [716, 0]
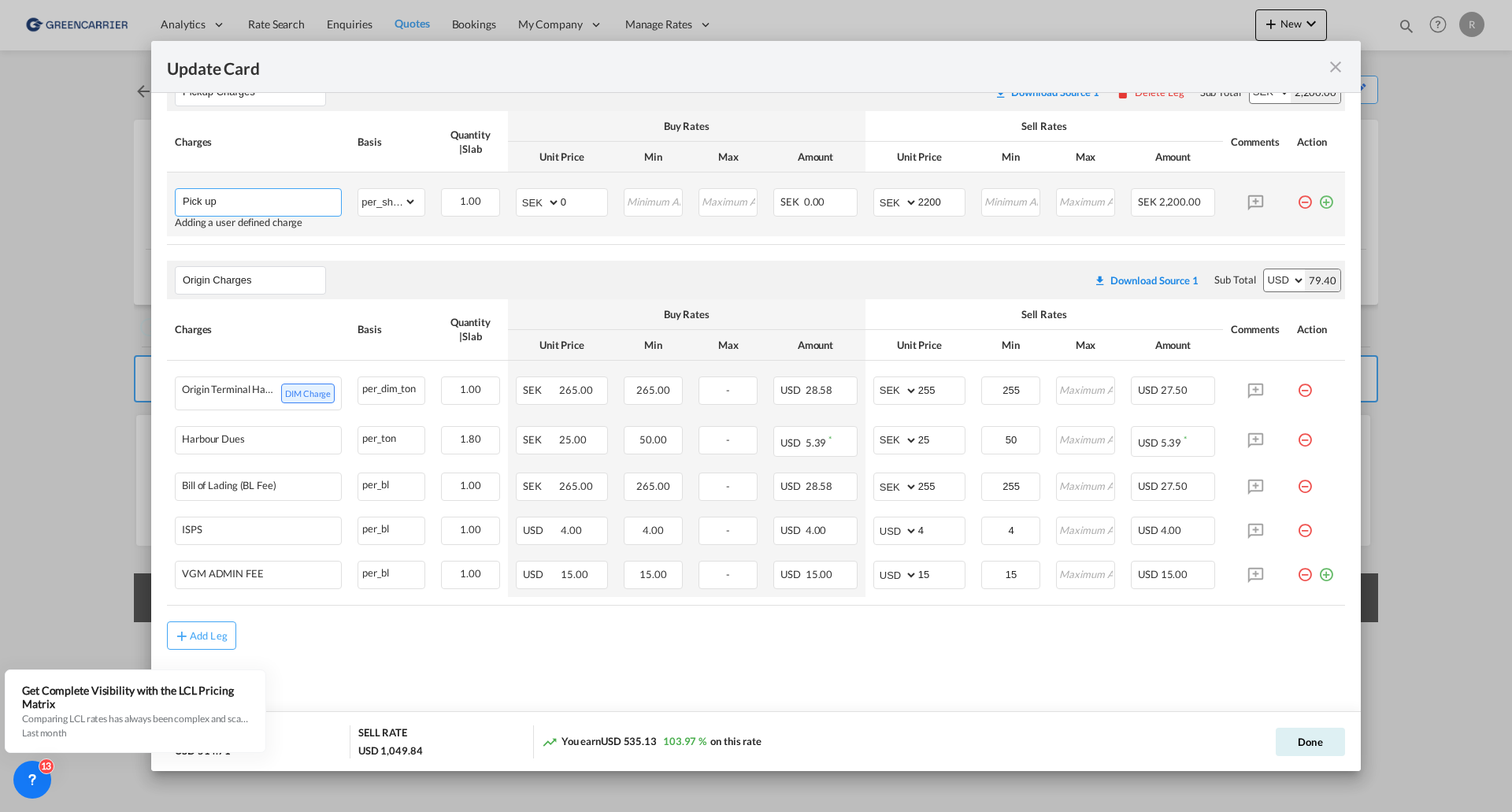
click at [320, 193] on input "Pick up" at bounding box center [262, 200] width 158 height 23
type input "Pick up"
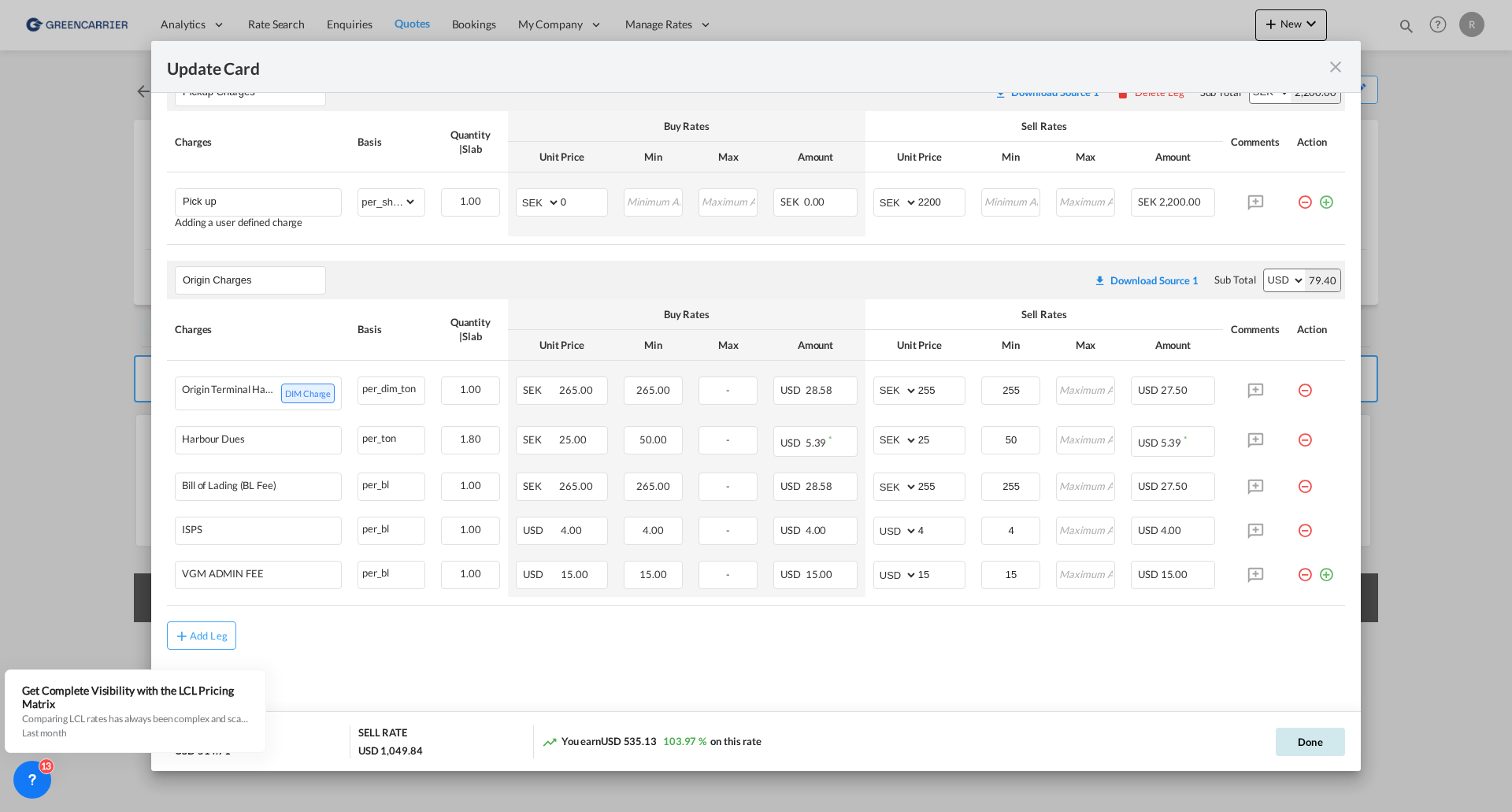
click at [1311, 739] on button "Done" at bounding box center [1311, 742] width 69 height 28
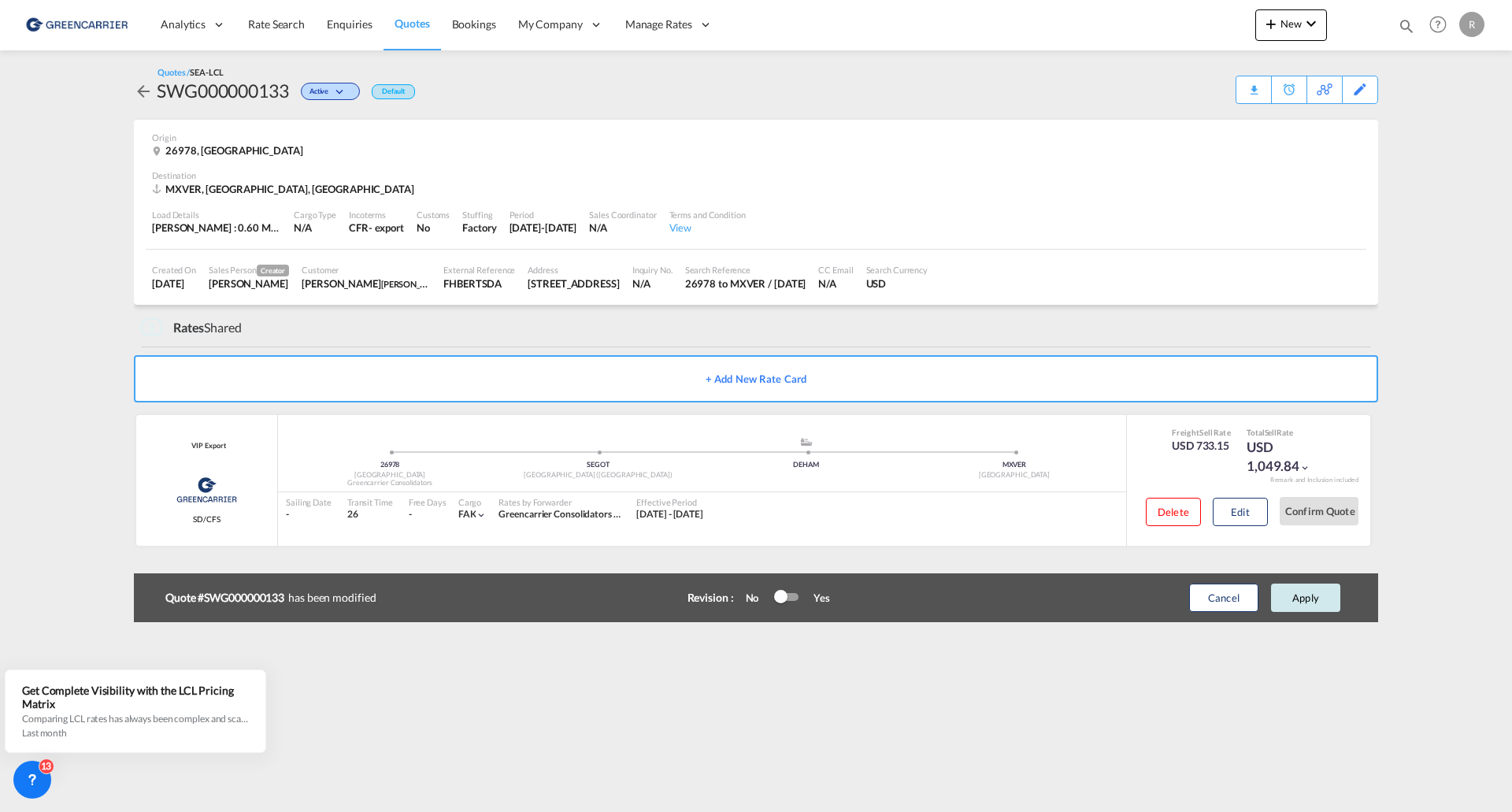
click at [1308, 594] on button "Apply" at bounding box center [1305, 598] width 69 height 28
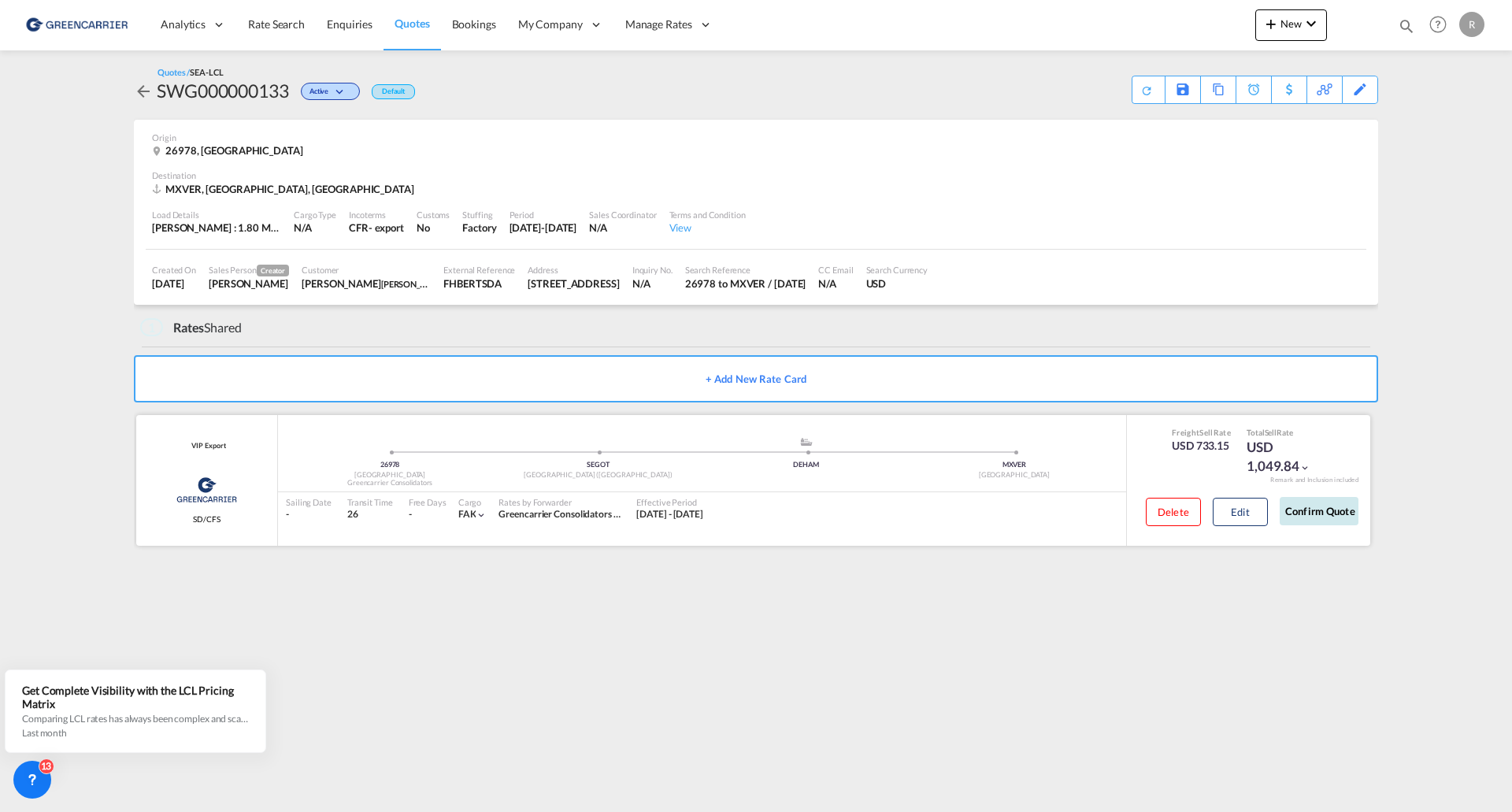
click at [1326, 504] on button "Confirm Quote" at bounding box center [1319, 511] width 78 height 28
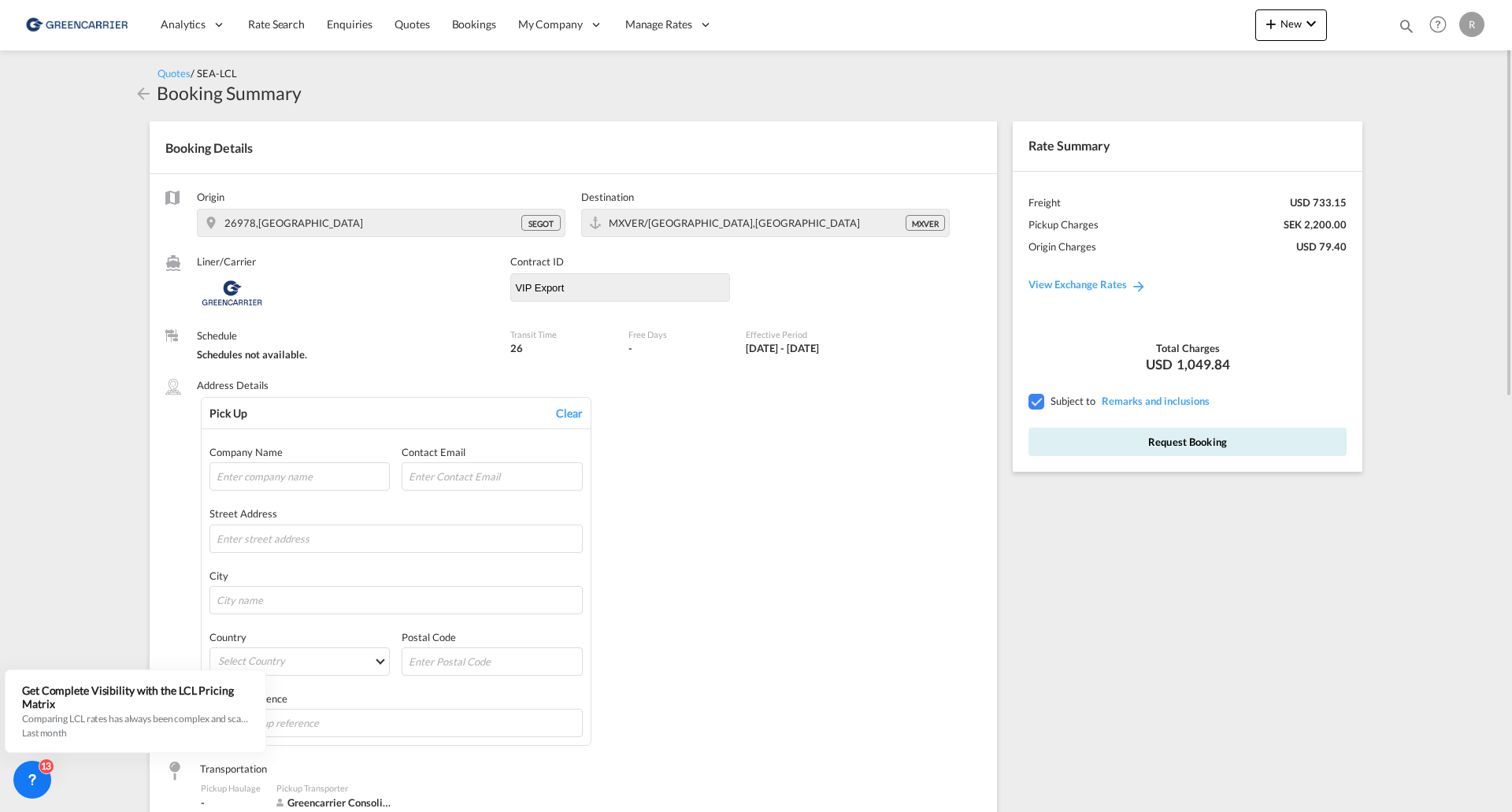
click at [145, 93] on md-icon "icon-arrow-left" at bounding box center [143, 93] width 19 height 19
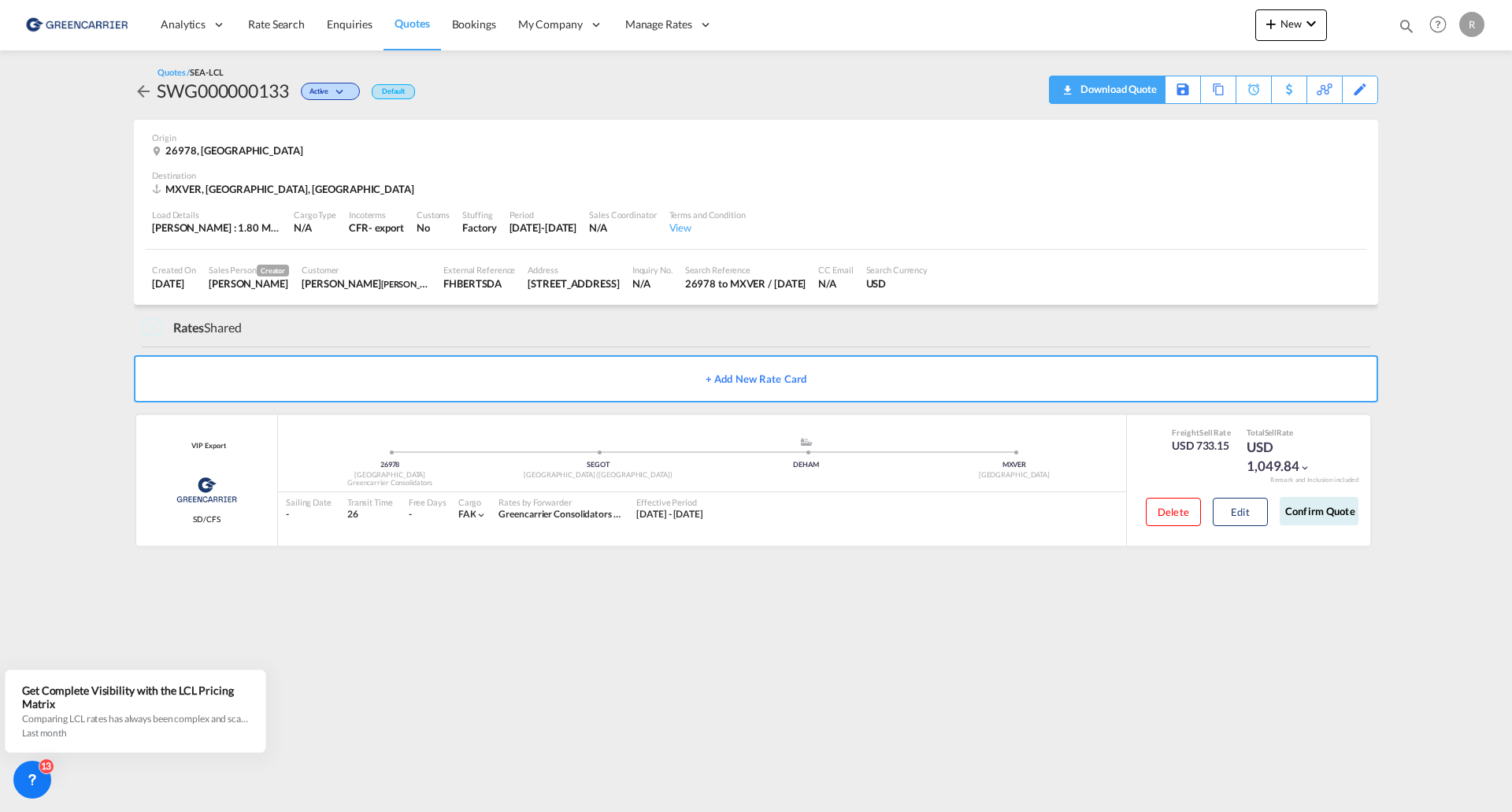
click at [1077, 94] on div "Download Quote" at bounding box center [1117, 89] width 80 height 25
click at [1238, 516] on button "Edit" at bounding box center [1240, 512] width 55 height 28
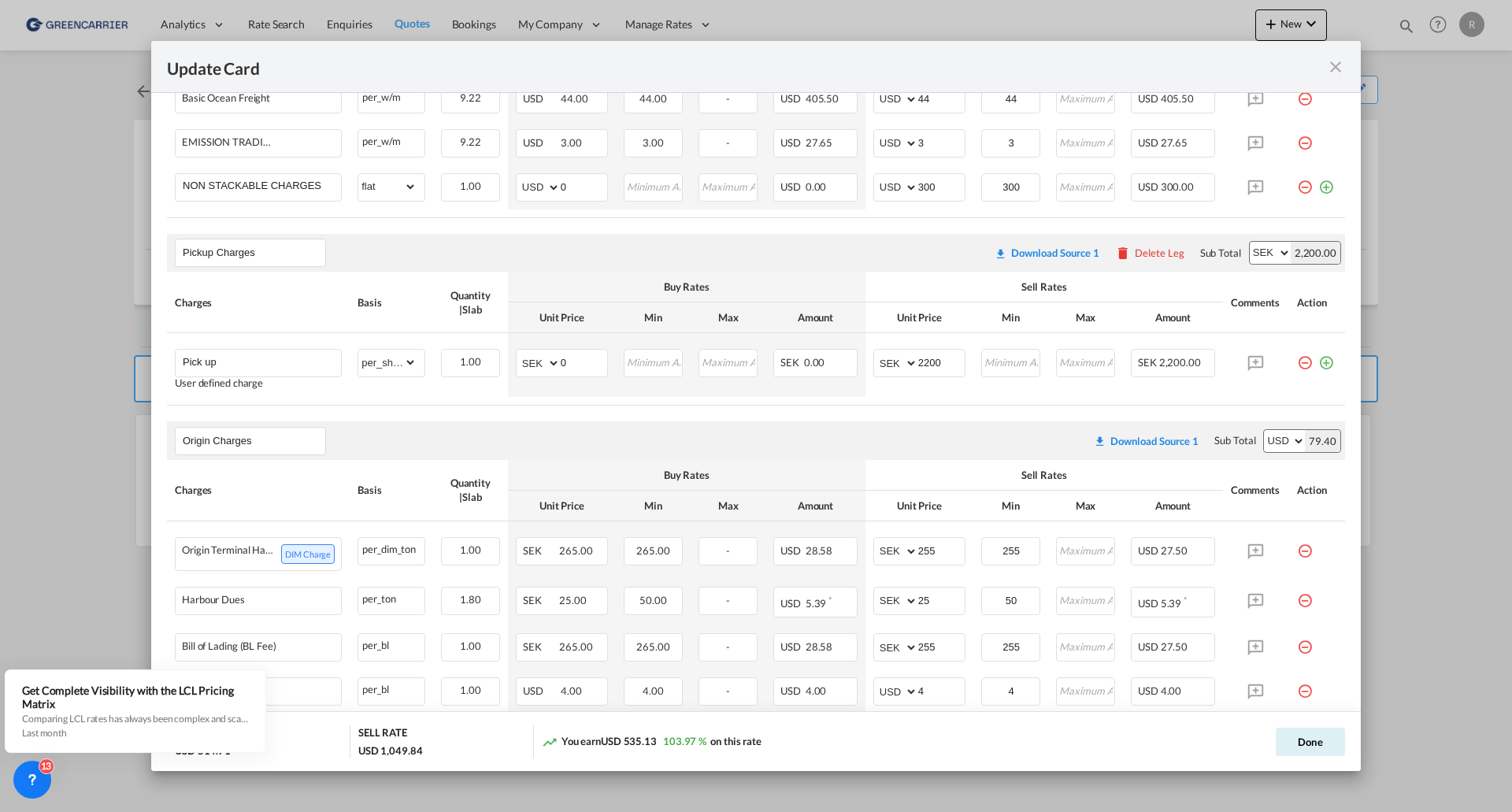
scroll to position [597, 0]
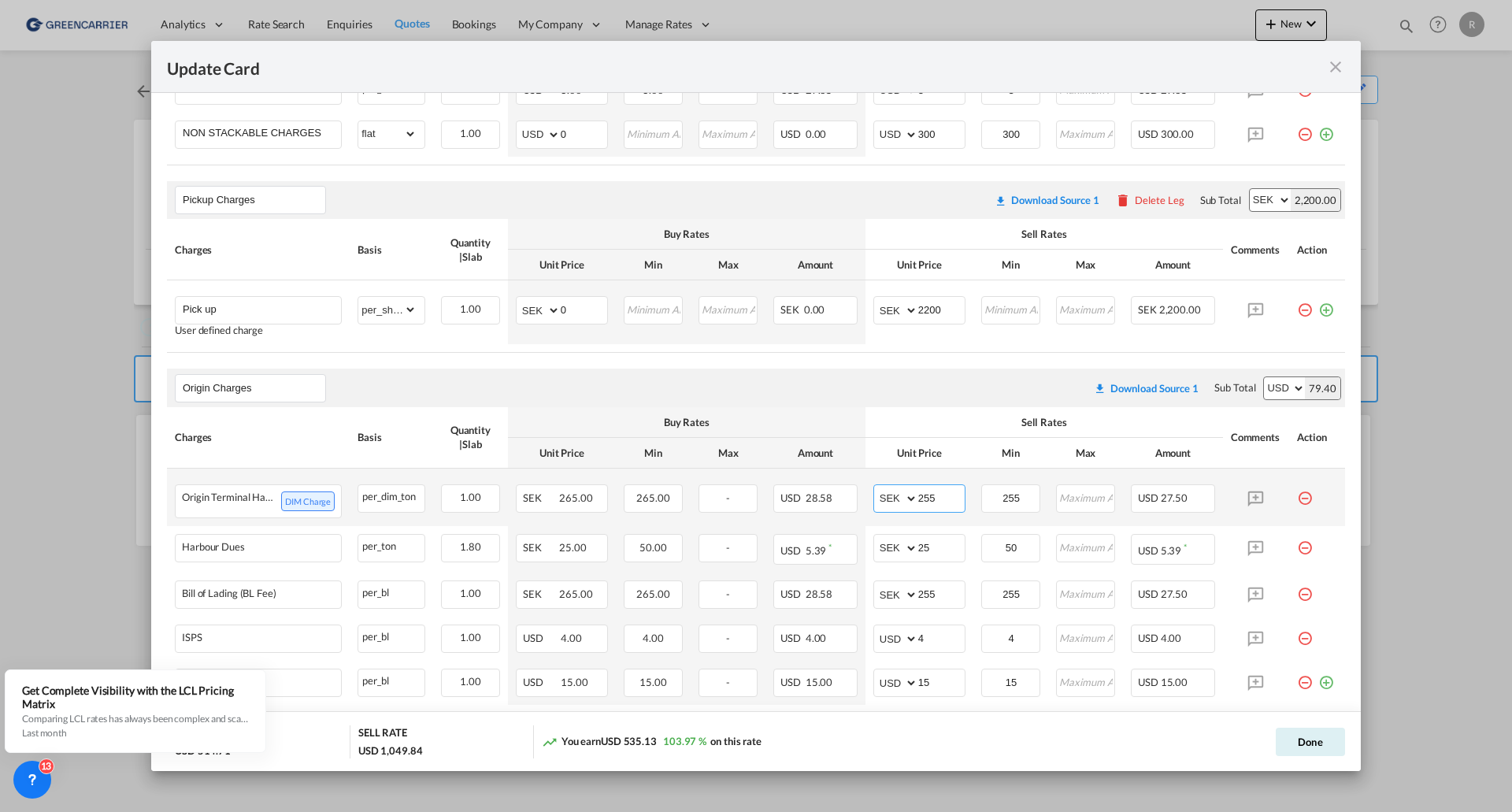
click at [934, 499] on input "255" at bounding box center [942, 496] width 47 height 23
click at [374, 500] on div "per_dim_ton" at bounding box center [392, 494] width 66 height 20
click at [921, 495] on input "255" at bounding box center [942, 496] width 47 height 23
click at [919, 495] on input "255" at bounding box center [942, 496] width 47 height 23
click at [905, 495] on select "AED AFN ALL AMD ANG AOA ARS AUD AWG AZN BAM BBD BDT BGN BHD BIF BMD BND BOB BRL…" at bounding box center [897, 499] width 41 height 22
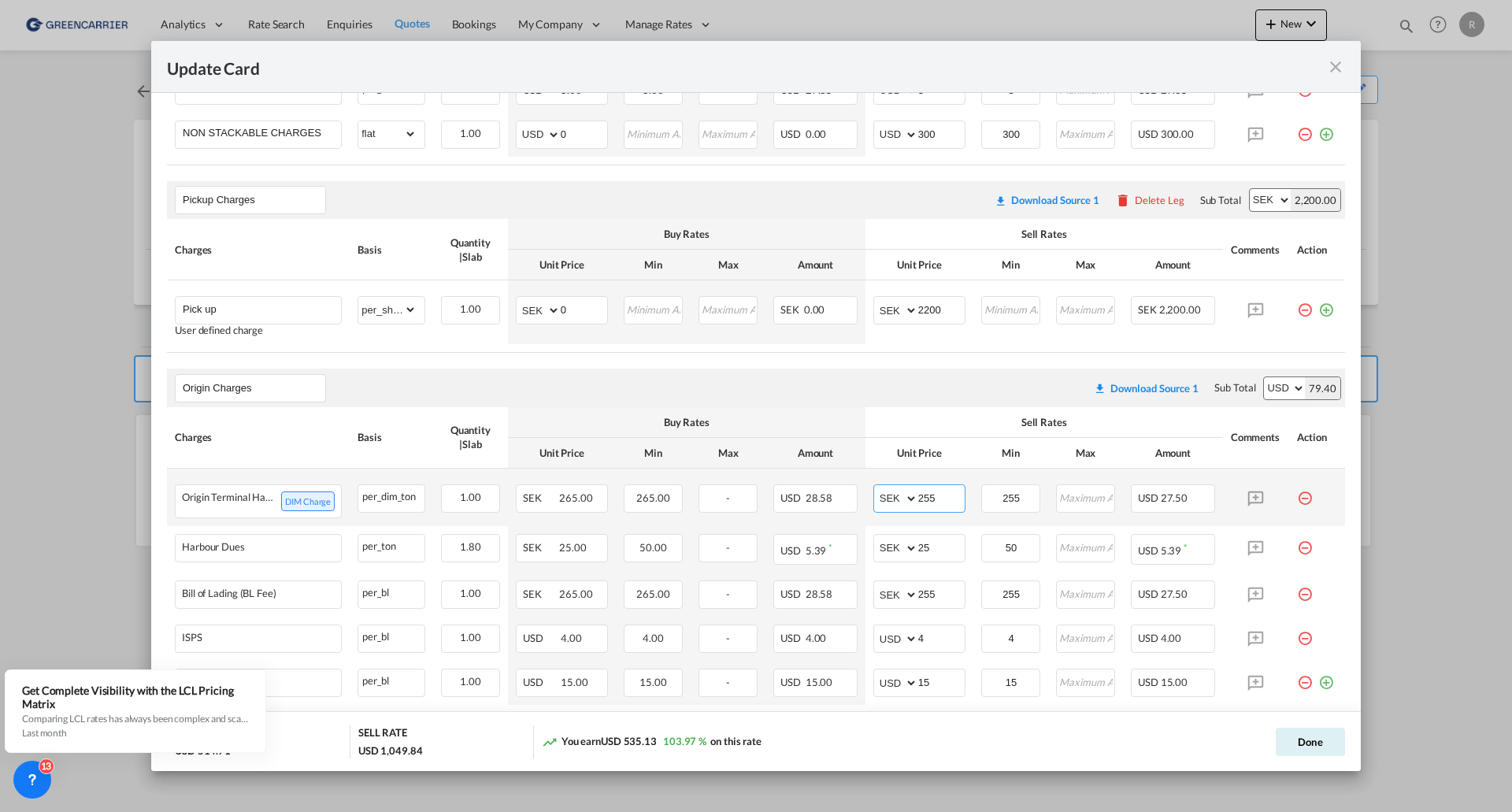
click at [905, 495] on select "AED AFN ALL AMD ANG AOA ARS AUD AWG AZN BAM BBD BDT BGN BHD BIF BMD BND BOB BRL…" at bounding box center [897, 499] width 41 height 22
click at [946, 495] on input "255" at bounding box center [942, 496] width 47 height 23
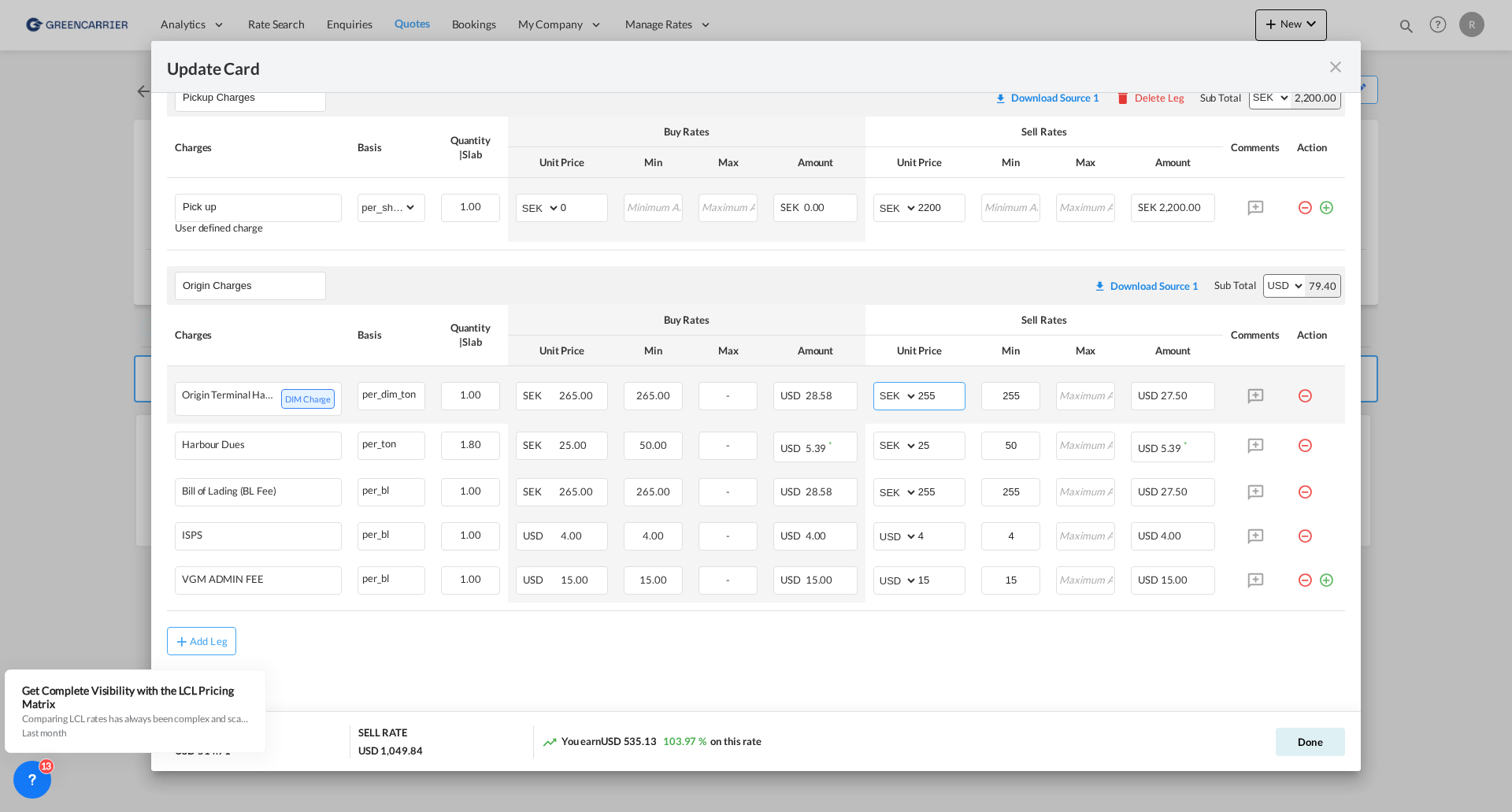
scroll to position [716, 0]
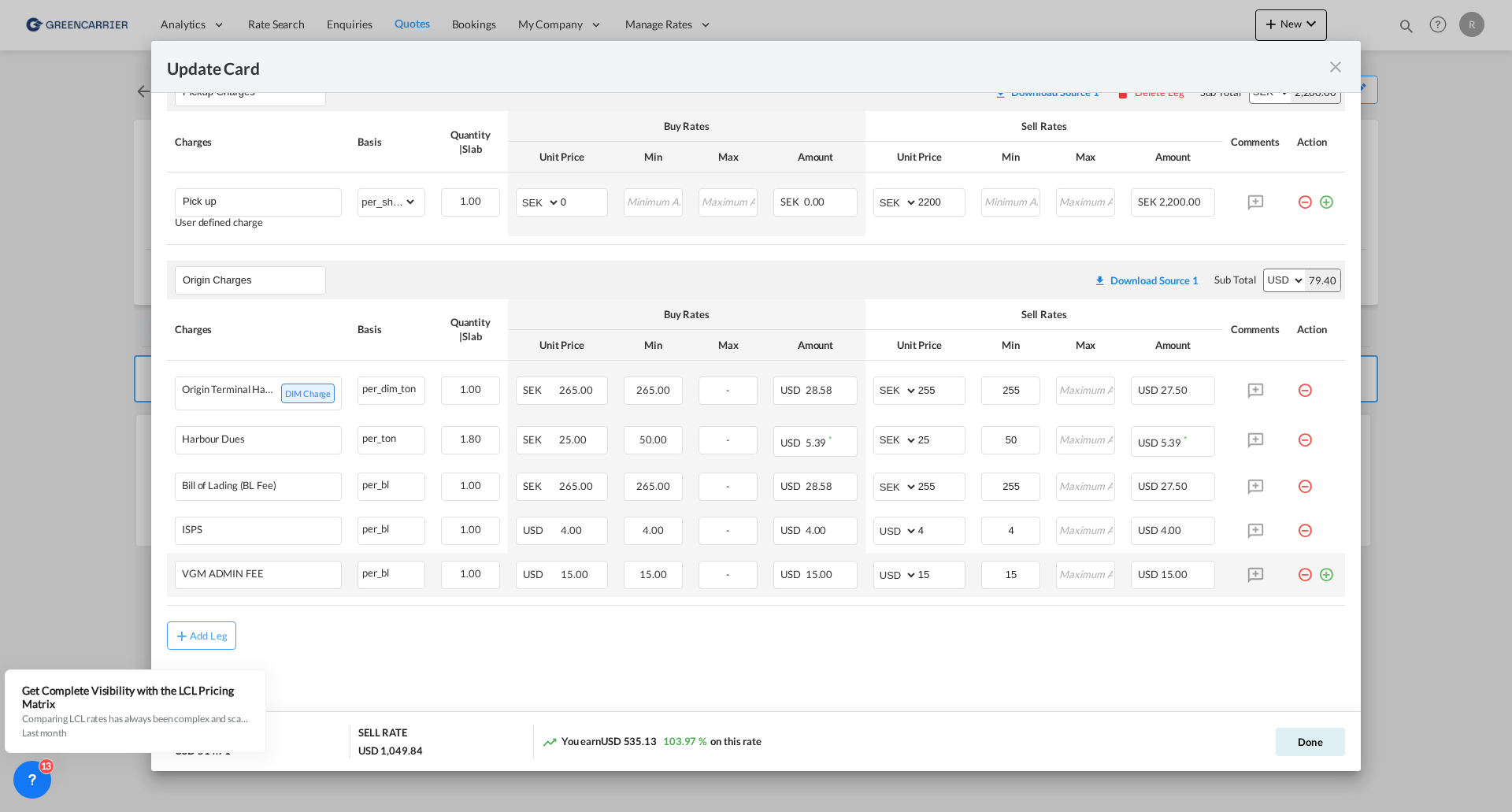
click at [1319, 572] on md-icon "icon-plus-circle-outline green-400-fg" at bounding box center [1326, 568] width 16 height 16
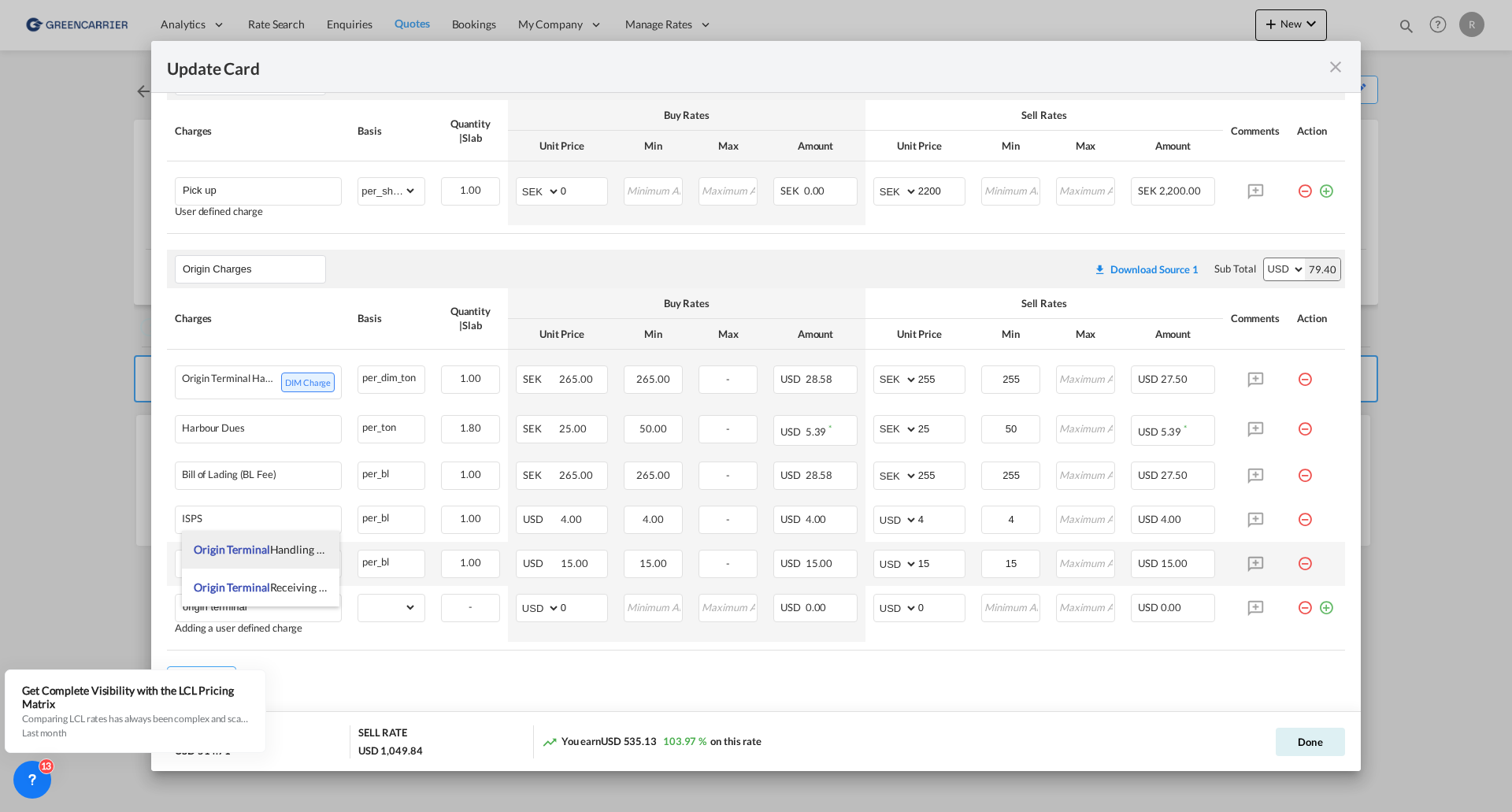
type input "origin terminal"
click at [243, 543] on span "Origin Terminal" at bounding box center [232, 549] width 77 height 13
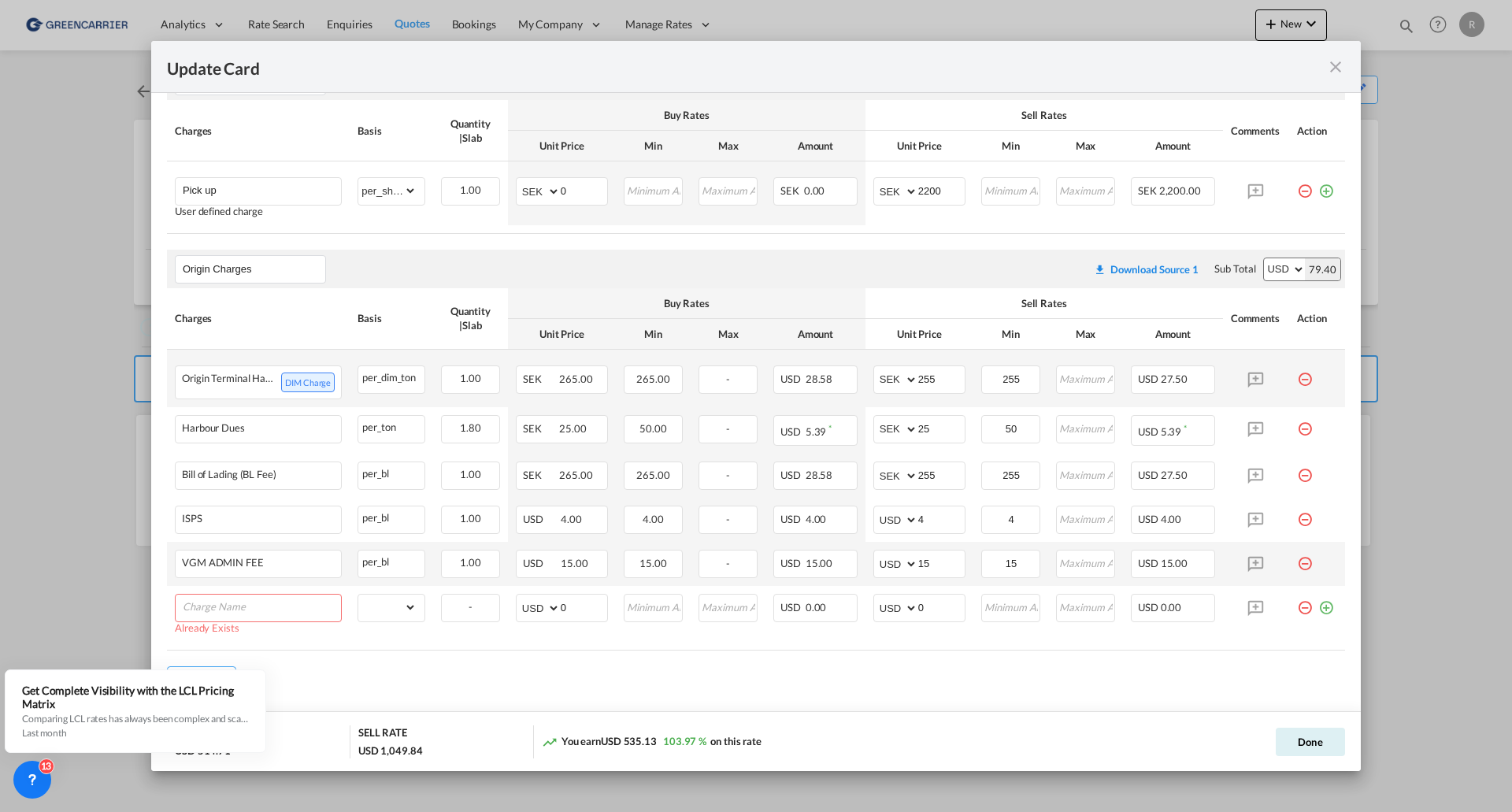
click at [1297, 380] on md-icon "icon-minus-circle-outline red-400-fg pt-7" at bounding box center [1305, 373] width 16 height 16
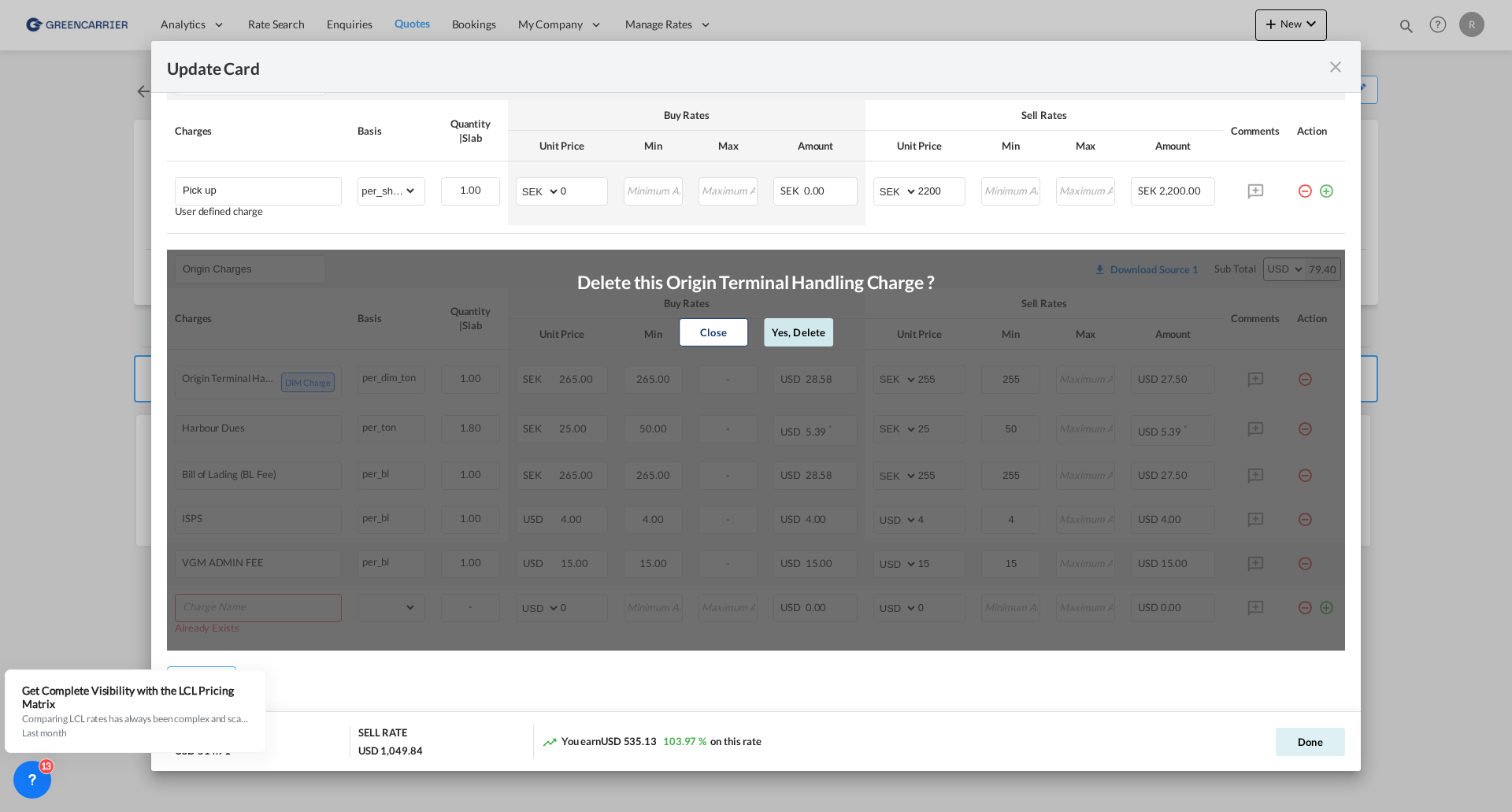
click at [799, 335] on button "Yes, Delete" at bounding box center [799, 333] width 69 height 28
type input "25"
type input "50"
type input "255"
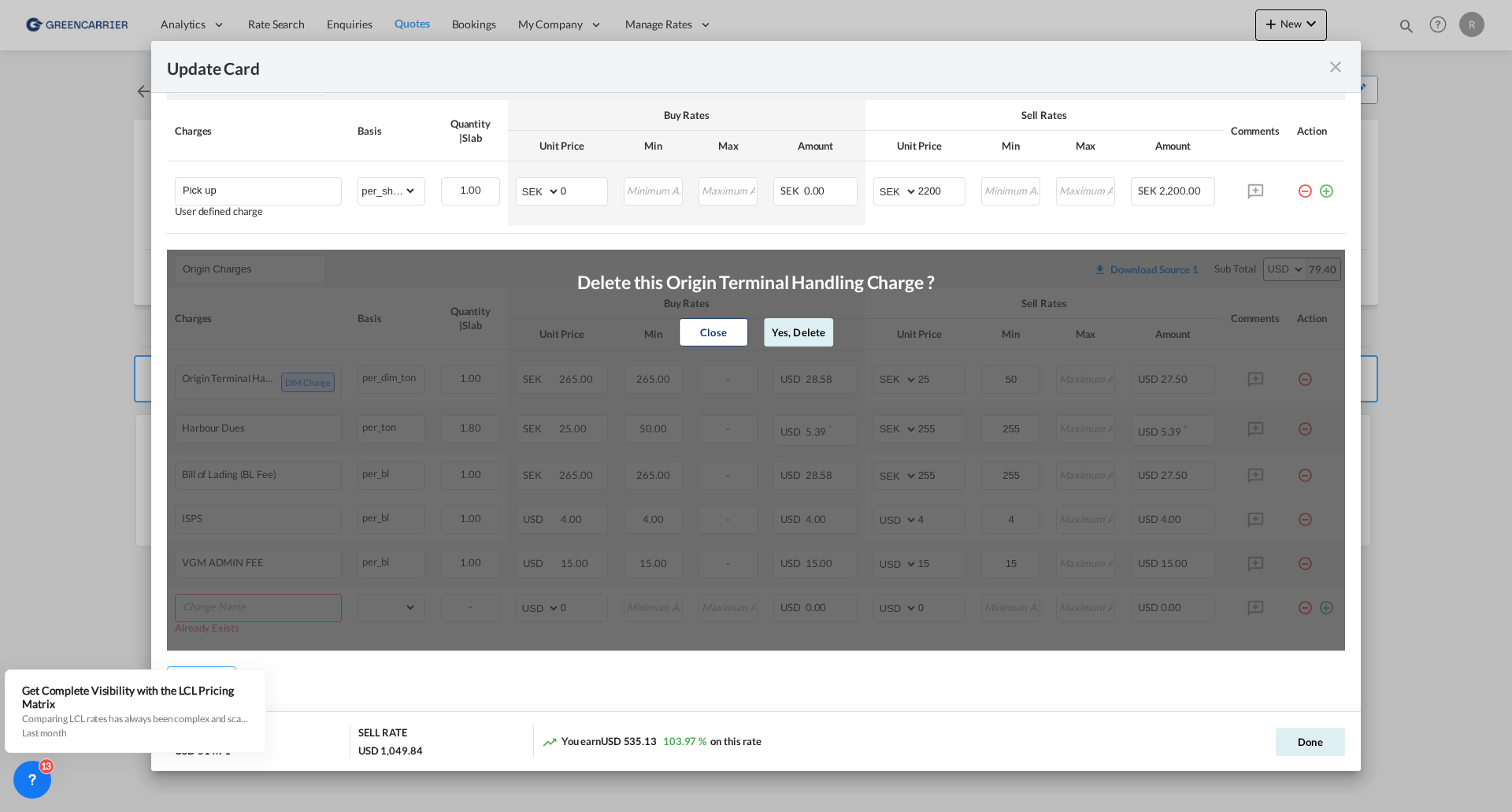
select select "string:USD"
type input "4"
type input "15"
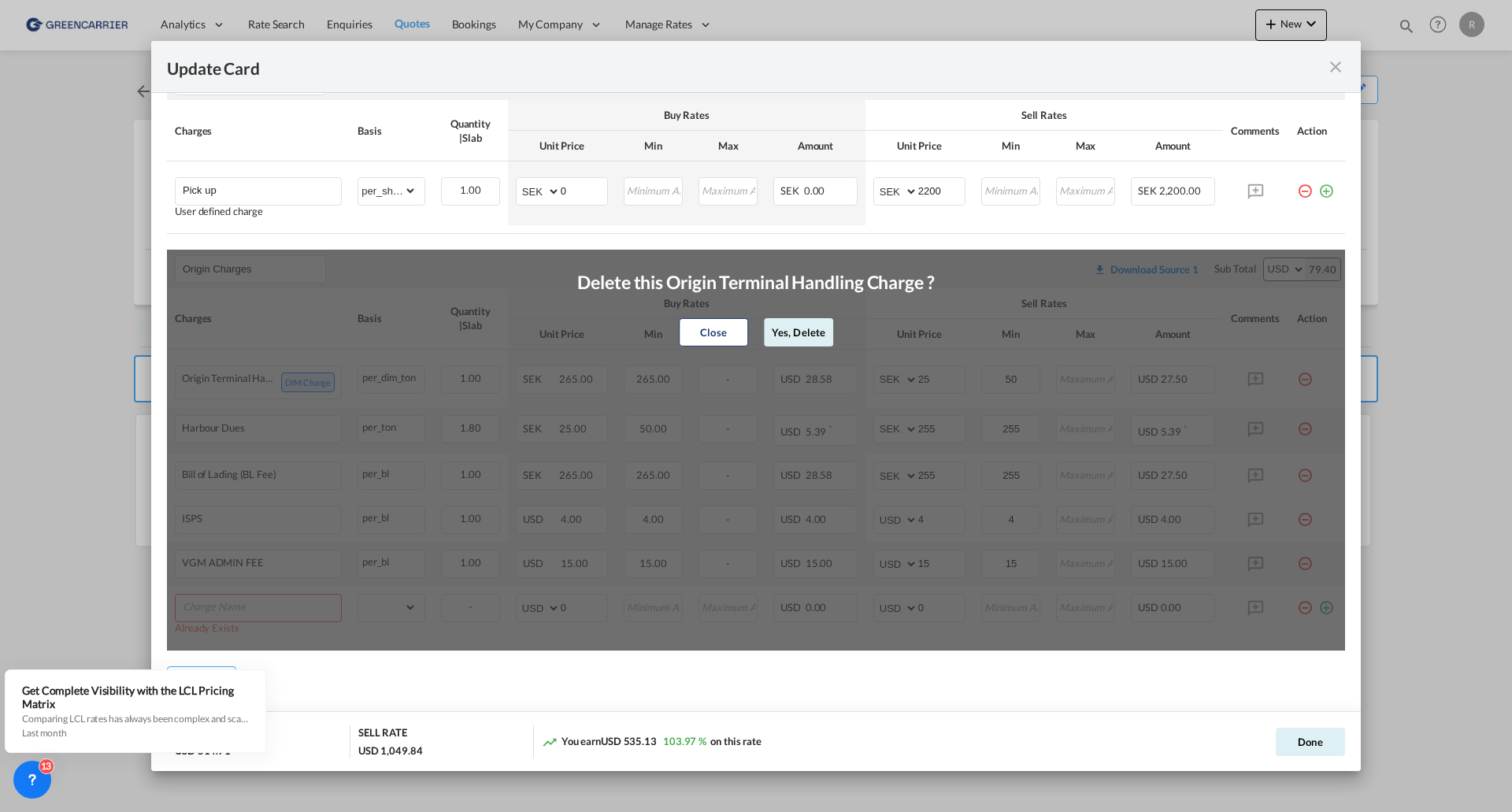
type input "0"
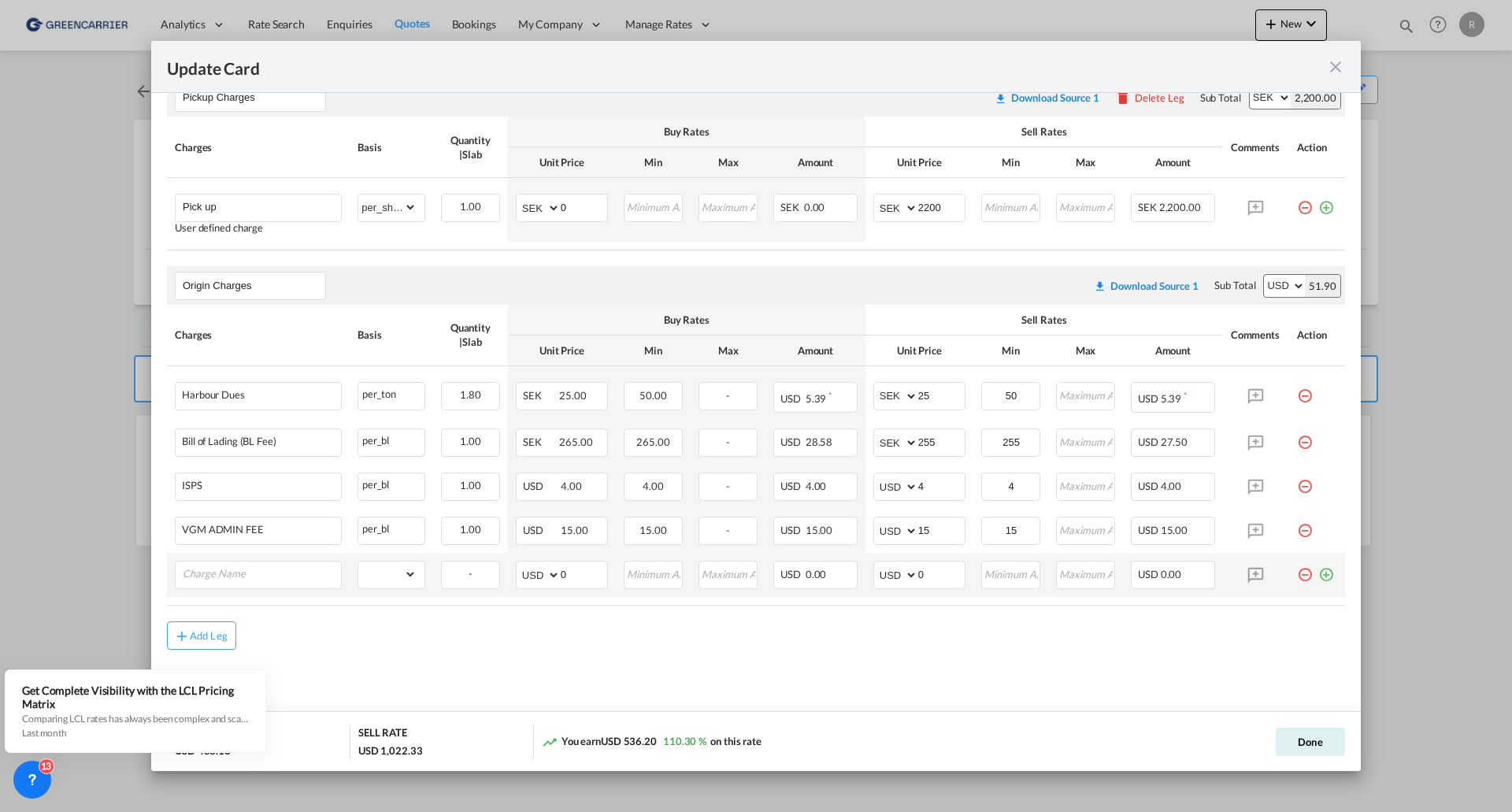
scroll to position [699, 0]
click at [240, 570] on input "Charge Name" at bounding box center [262, 574] width 158 height 23
drag, startPoint x: 252, startPoint y: 578, endPoint x: 214, endPoint y: 578, distance: 38.0
click at [214, 578] on input "origin handl" at bounding box center [262, 574] width 158 height 23
click at [231, 597] on li "Origin Terminal Handling Charge" at bounding box center [261, 605] width 158 height 37
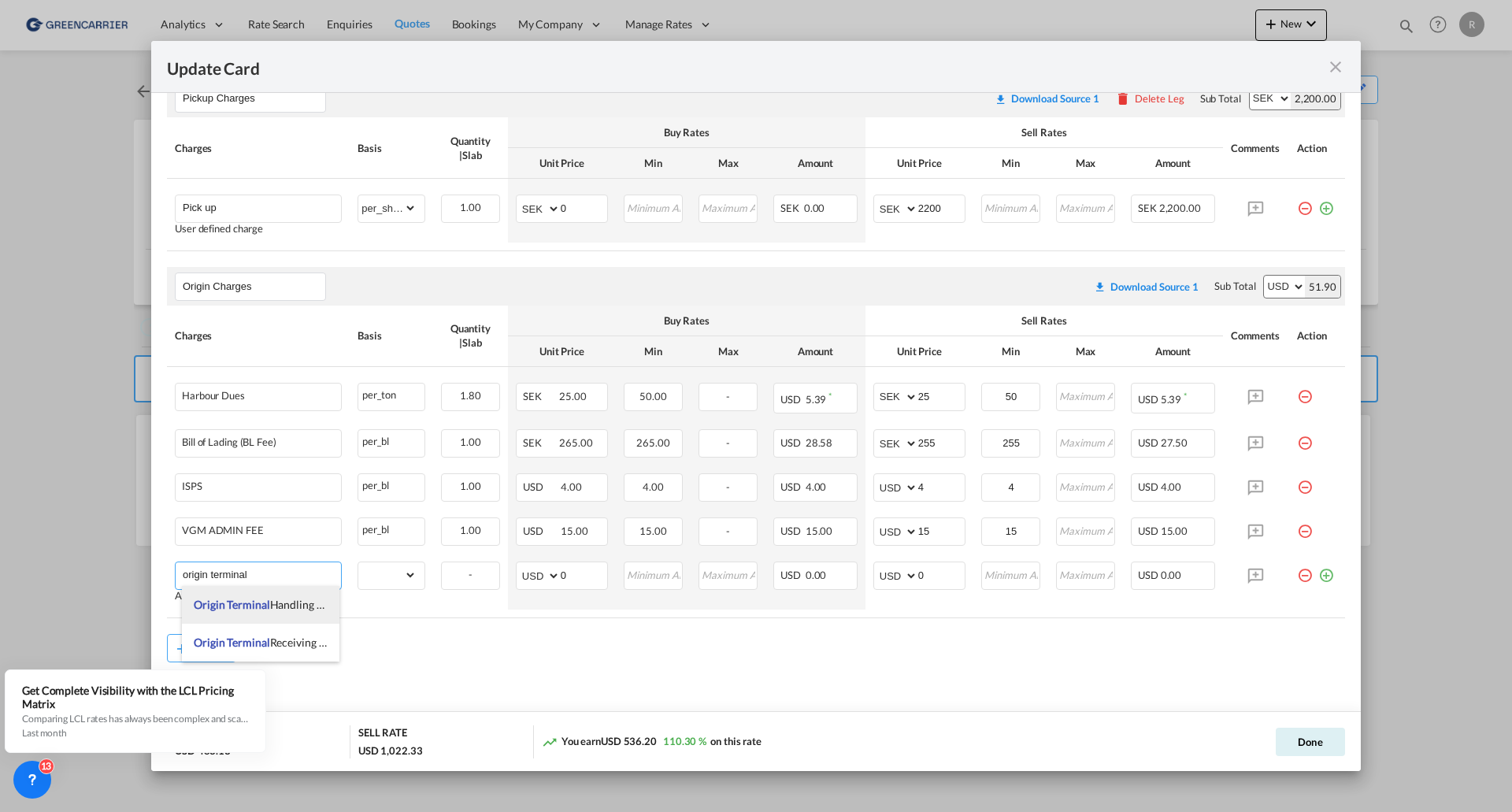
type input "Origin Terminal Handling Charge"
click at [372, 579] on select "gross_weight volumetric_weight per_shipment per_bl per_km per_hawb per_kg flat …" at bounding box center [388, 575] width 58 height 25
click at [359, 563] on select "gross_weight volumetric_weight per_shipment per_bl per_km per_hawb per_kg flat …" at bounding box center [388, 575] width 58 height 25
click at [404, 576] on select "gross_weight volumetric_weight per_shipment per_bl per_km per_hawb per_kg flat …" at bounding box center [388, 575] width 58 height 25
click at [394, 581] on select "gross_weight volumetric_weight per_shipment per_bl per_km per_hawb per_kg flat …" at bounding box center [388, 575] width 58 height 25
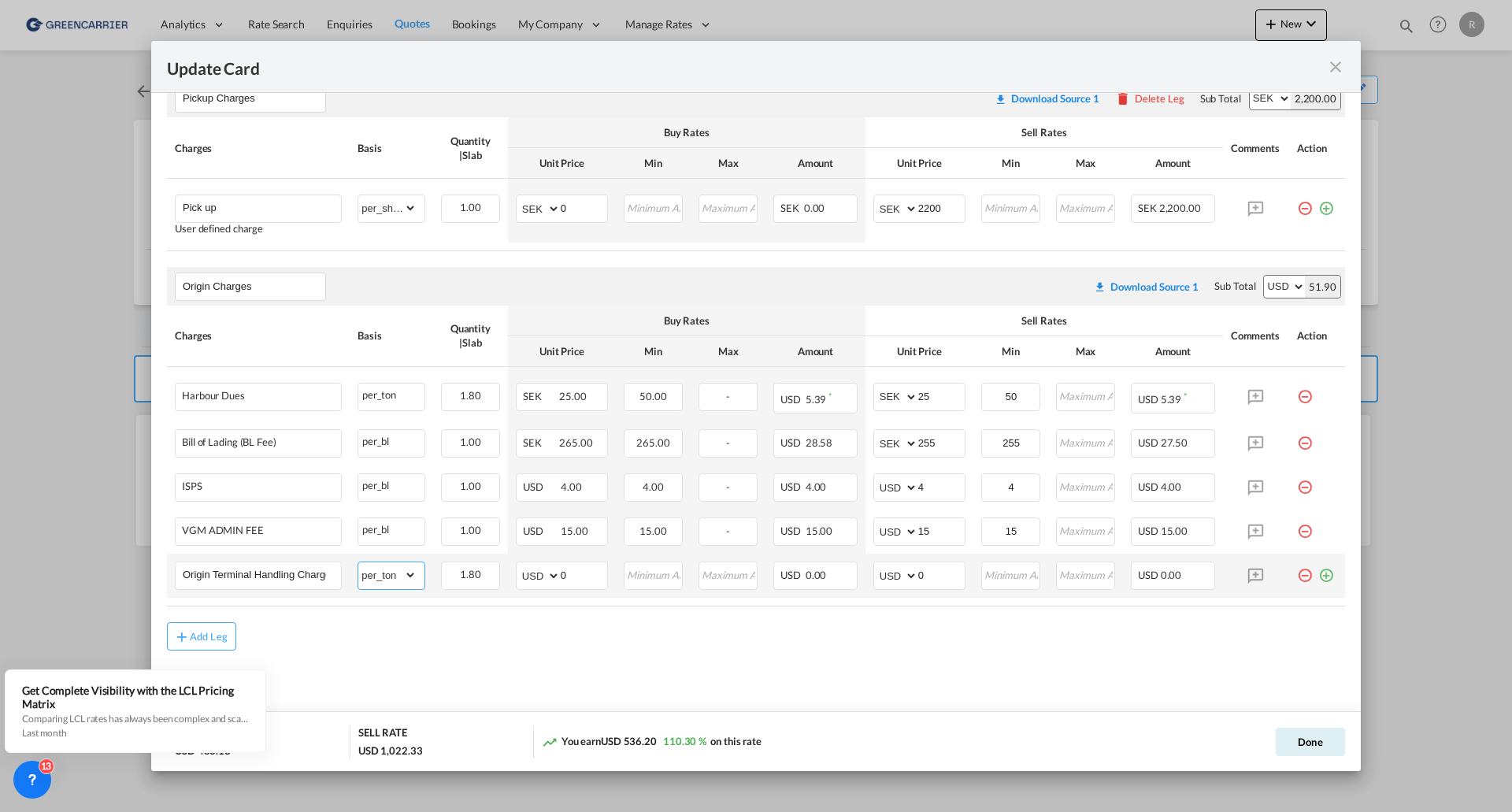
click at [393, 575] on select "gross_weight volumetric_weight per_shipment per_bl per_km per_hawb per_kg flat …" at bounding box center [388, 575] width 58 height 25
click at [359, 563] on select "gross_weight volumetric_weight per_shipment per_bl per_km per_hawb per_kg flat …" at bounding box center [388, 575] width 58 height 25
click at [405, 577] on select "gross_weight volumetric_weight per_shipment per_bl per_km per_hawb per_kg flat …" at bounding box center [388, 575] width 58 height 25
click at [359, 563] on select "gross_weight volumetric_weight per_shipment per_bl per_km per_hawb per_kg flat …" at bounding box center [388, 575] width 58 height 25
click at [413, 576] on select "gross_weight volumetric_weight per_shipment per_bl per_km per_hawb per_kg flat …" at bounding box center [388, 575] width 58 height 25
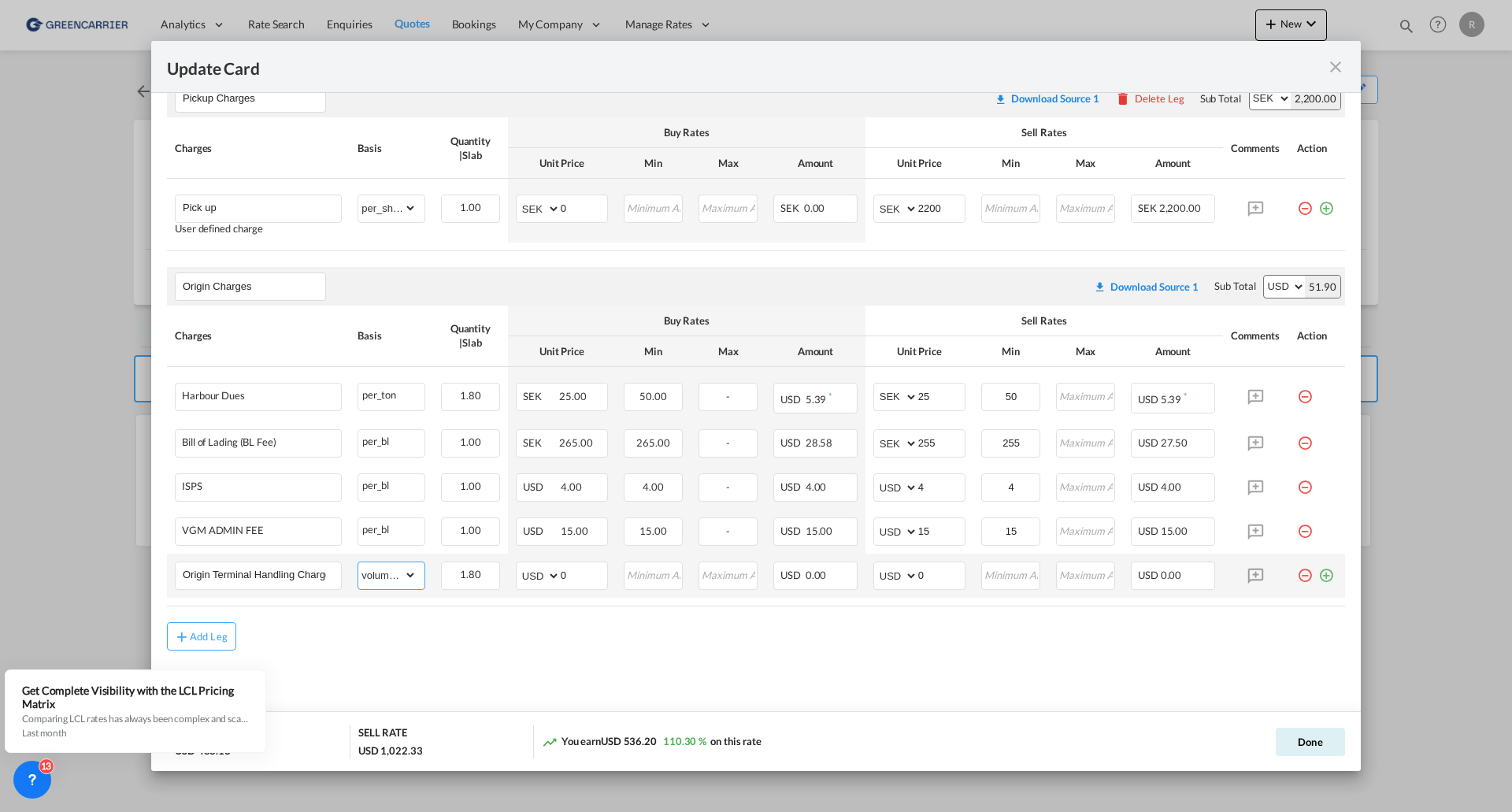
click at [359, 563] on select "gross_weight volumetric_weight per_shipment per_bl per_km per_hawb per_kg flat …" at bounding box center [388, 575] width 58 height 25
click at [404, 574] on select "gross_weight volumetric_weight per_shipment per_bl per_km per_hawb per_kg flat …" at bounding box center [388, 575] width 58 height 25
click at [359, 563] on select "gross_weight volumetric_weight per_shipment per_bl per_km per_hawb per_kg flat …" at bounding box center [388, 575] width 58 height 25
click at [392, 574] on select "gross_weight volumetric_weight per_shipment per_bl per_km per_hawb per_kg flat …" at bounding box center [388, 575] width 58 height 25
click at [359, 563] on select "gross_weight volumetric_weight per_shipment per_bl per_km per_hawb per_kg flat …" at bounding box center [388, 575] width 58 height 25
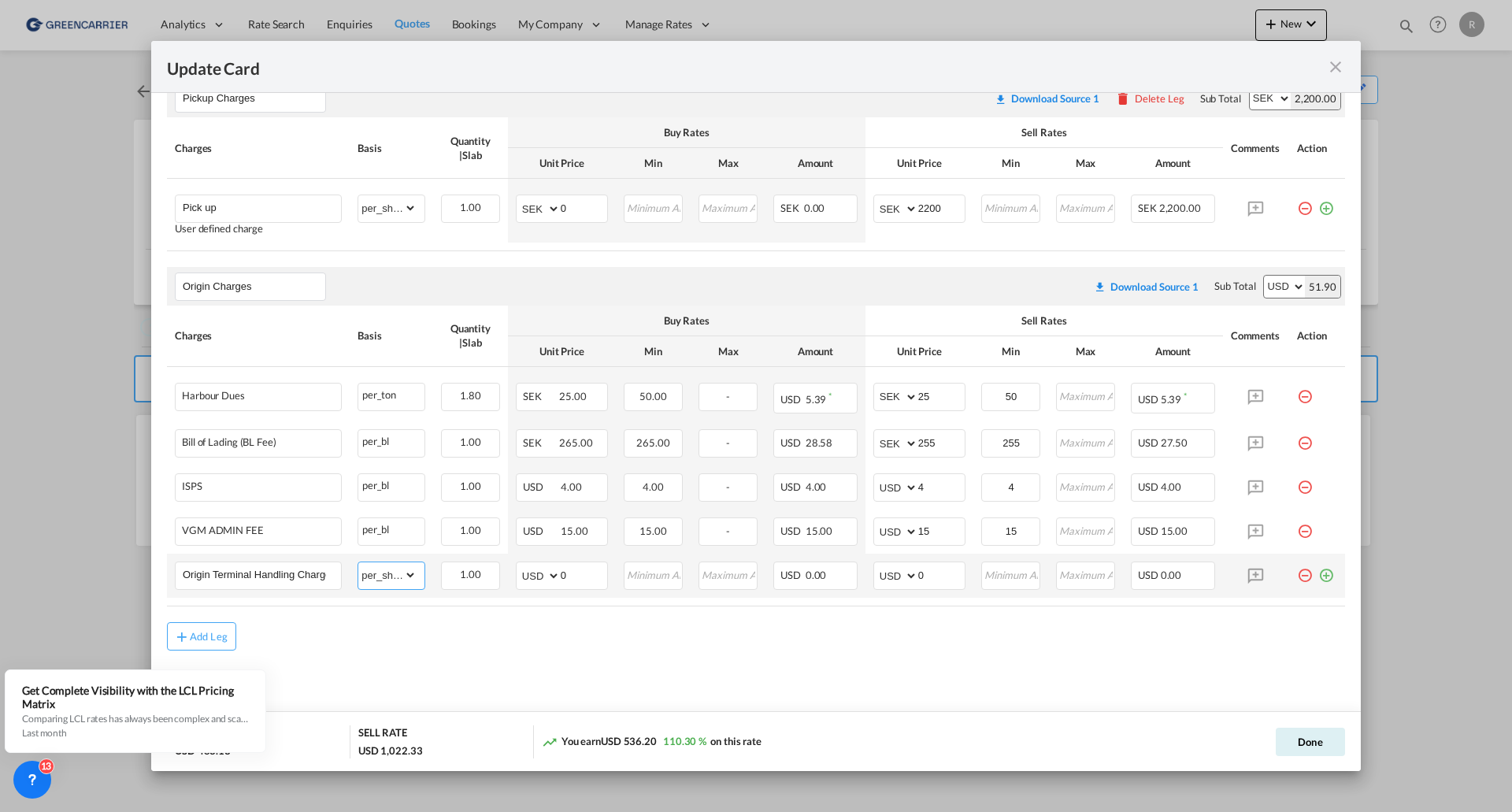
click at [399, 569] on select "gross_weight volumetric_weight per_shipment per_bl per_km per_hawb per_kg flat …" at bounding box center [388, 575] width 58 height 25
click at [359, 563] on select "gross_weight volumetric_weight per_shipment per_bl per_km per_hawb per_kg flat …" at bounding box center [388, 575] width 58 height 25
click at [404, 579] on select "gross_weight volumetric_weight per_shipment per_bl per_km per_hawb per_kg flat …" at bounding box center [388, 575] width 58 height 25
select select "per_bl"
click at [359, 563] on select "gross_weight volumetric_weight per_shipment per_bl per_km per_hawb per_kg flat …" at bounding box center [388, 575] width 58 height 25
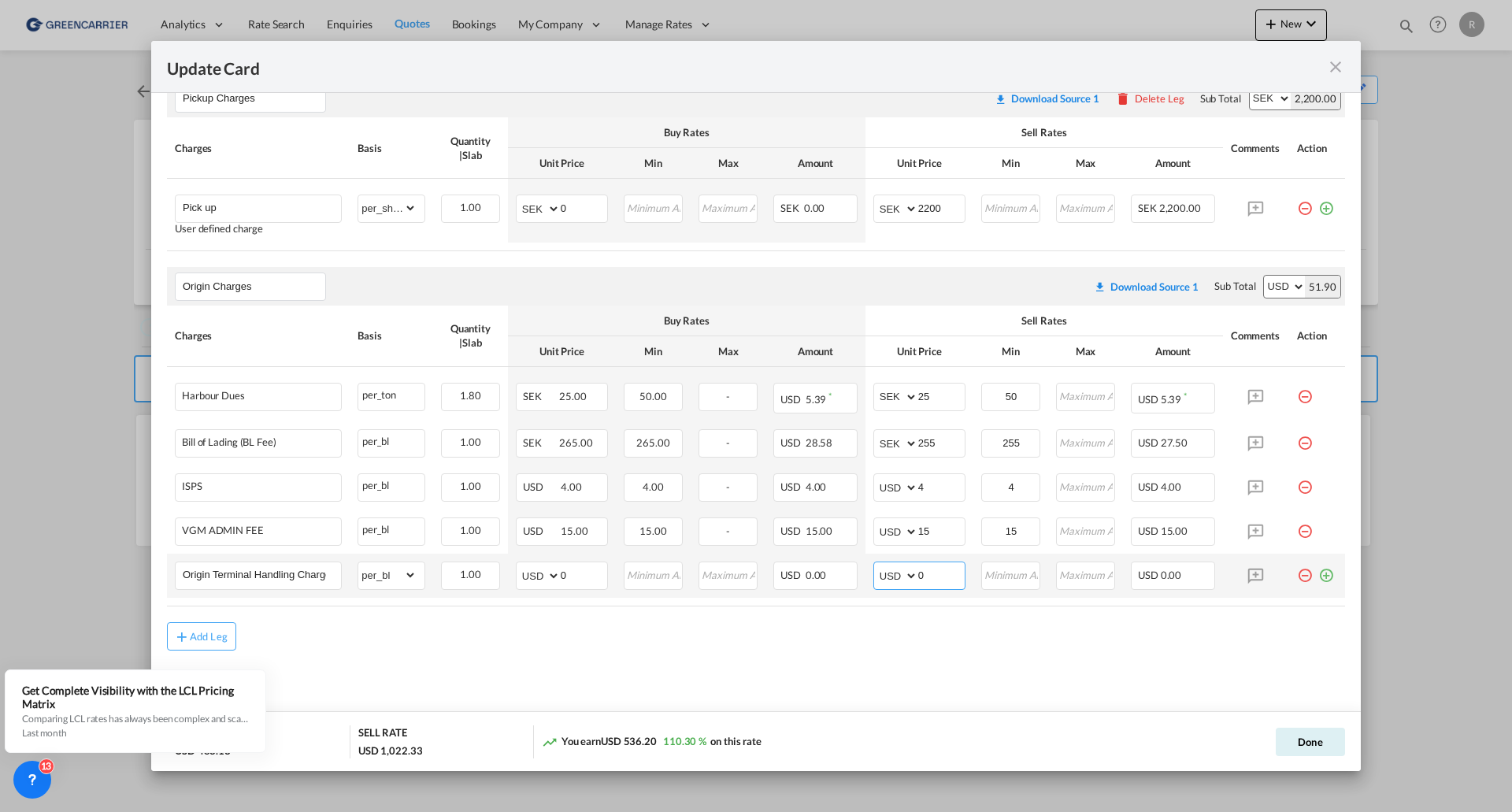
click at [906, 572] on select "AED AFN ALL AMD ANG AOA ARS AUD AWG AZN BAM BBD BDT BGN BHD BIF BMD BND BOB BRL…" at bounding box center [897, 576] width 41 height 22
select select "string:SEK"
click at [877, 564] on select "AED AFN ALL AMD ANG AOA ARS AUD AWG AZN BAM BBD BDT BGN BHD BIF BMD BND BOB BRL…" at bounding box center [897, 576] width 41 height 22
click at [942, 574] on input "0" at bounding box center [942, 574] width 47 height 23
type input "782"
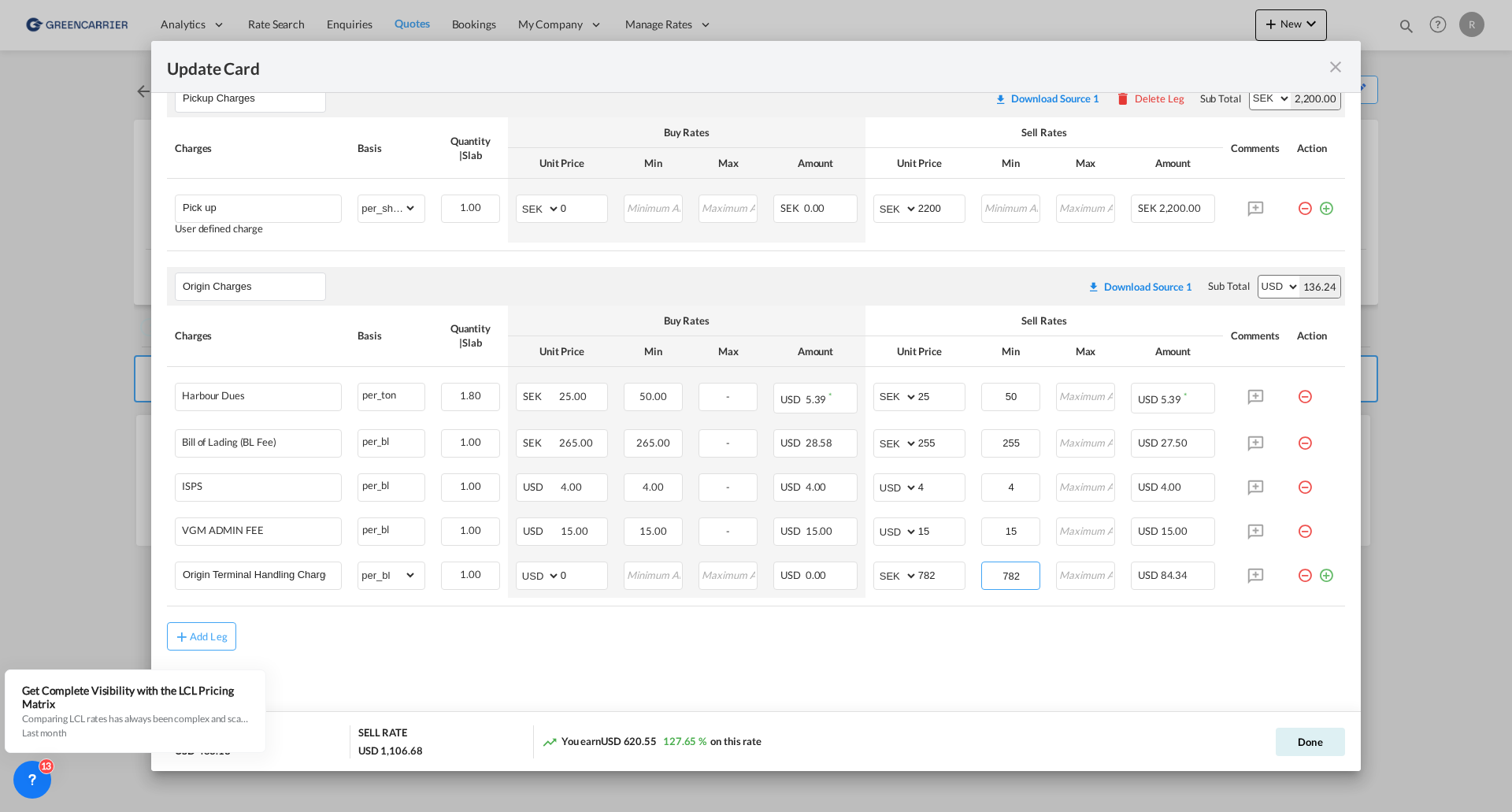
type input "782"
click at [1289, 740] on button "Done" at bounding box center [1311, 742] width 69 height 28
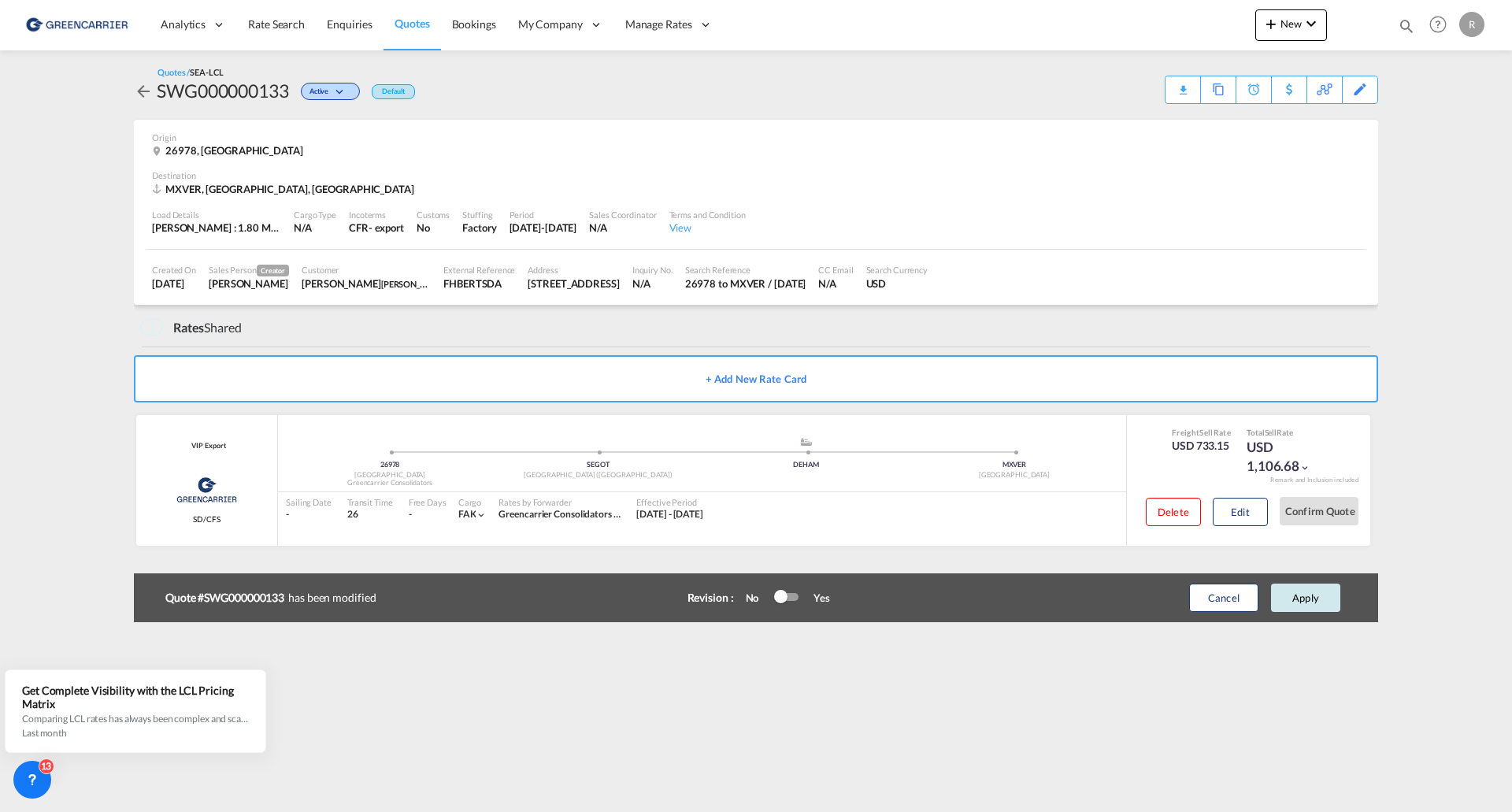
click at [1291, 587] on button "Apply" at bounding box center [1305, 598] width 69 height 28
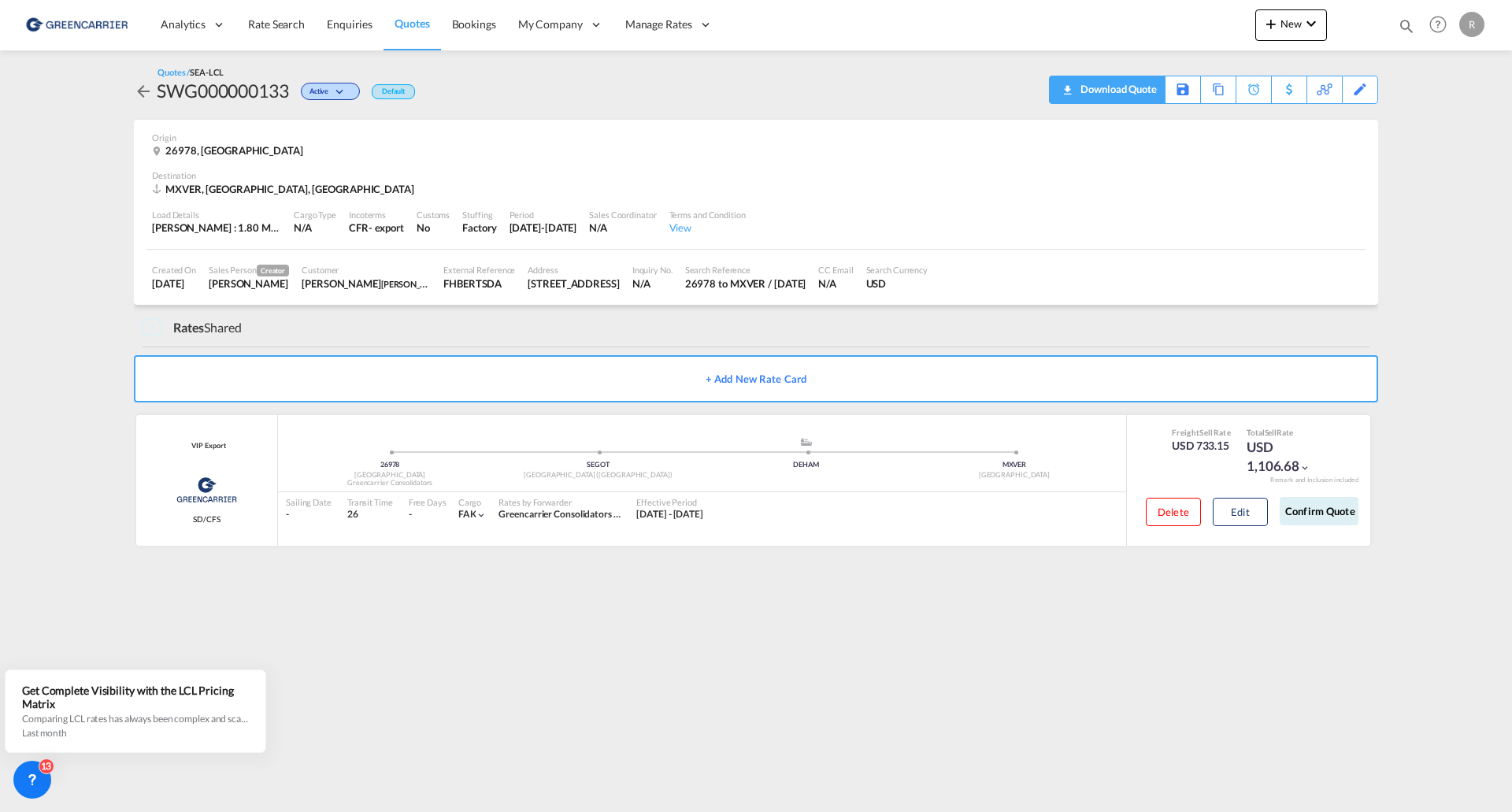
click at [1134, 93] on div "Download Quote" at bounding box center [1117, 89] width 80 height 25
